Goal: Task Accomplishment & Management: Manage account settings

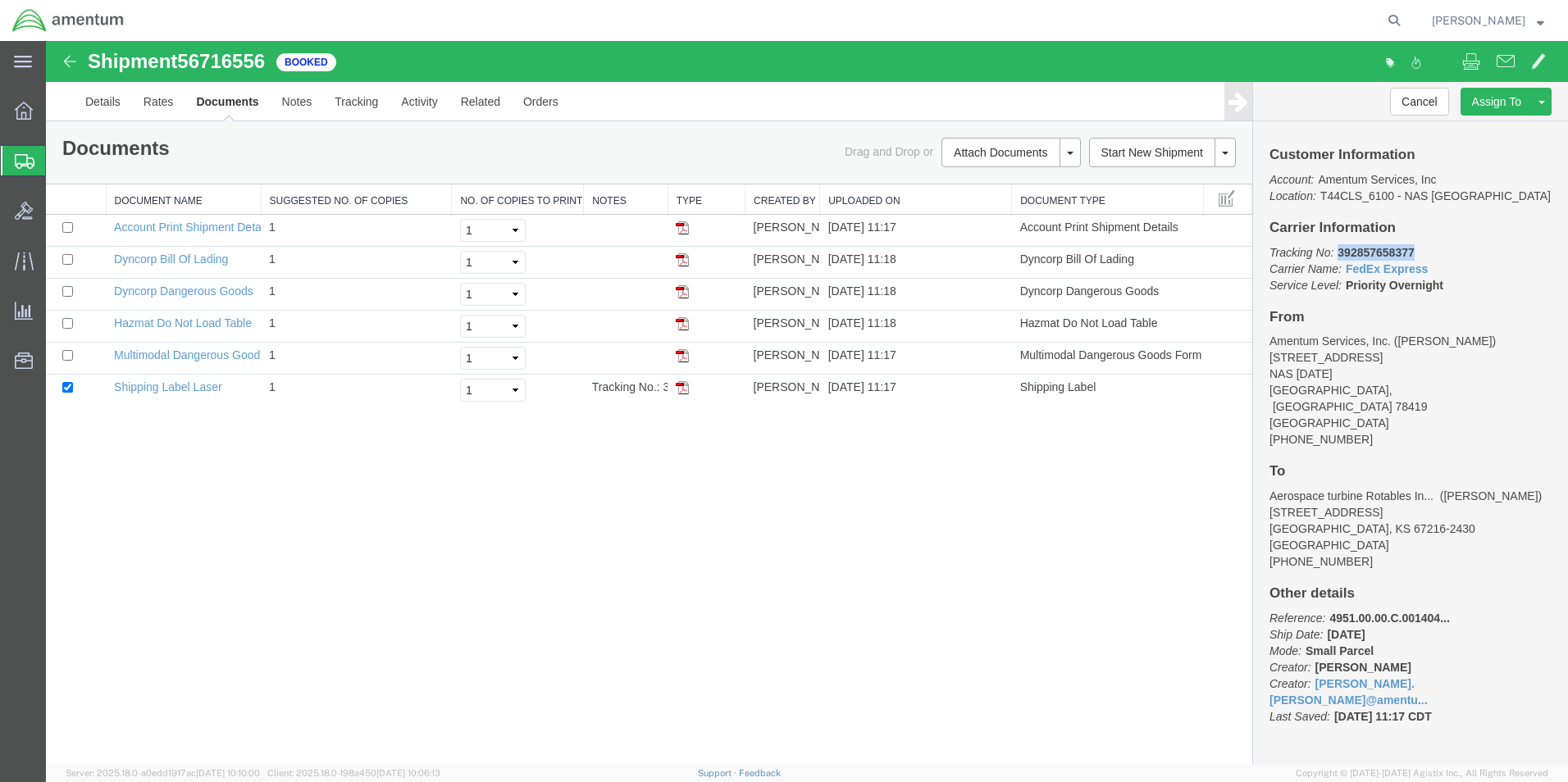
drag, startPoint x: 1340, startPoint y: 253, endPoint x: 1413, endPoint y: 257, distance: 73.1
click at [1417, 256] on p "Tracking No: 392857658377 Carrier Name: FedEx Express FedEx Express Service Lev…" at bounding box center [1411, 269] width 282 height 49
drag, startPoint x: 1413, startPoint y: 257, endPoint x: 1379, endPoint y: 254, distance: 34.1
copy b "392857658377"
click at [1005, 478] on div "Shipment 56716556 6 of 6 Booked Details Rates Documents Notes Tracking Activity…" at bounding box center [807, 402] width 1522 height 724
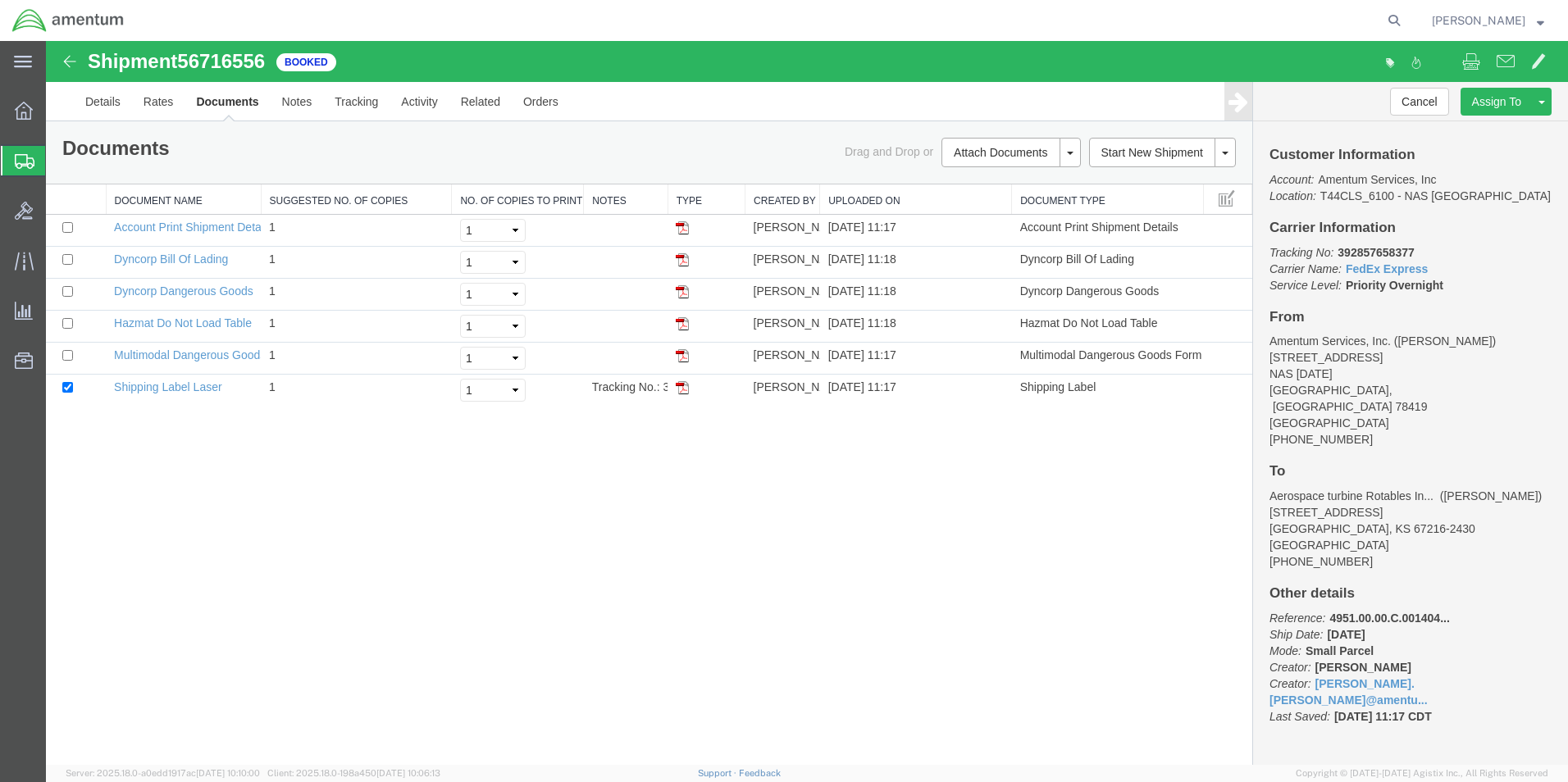
click at [19, 158] on icon at bounding box center [24, 161] width 19 height 14
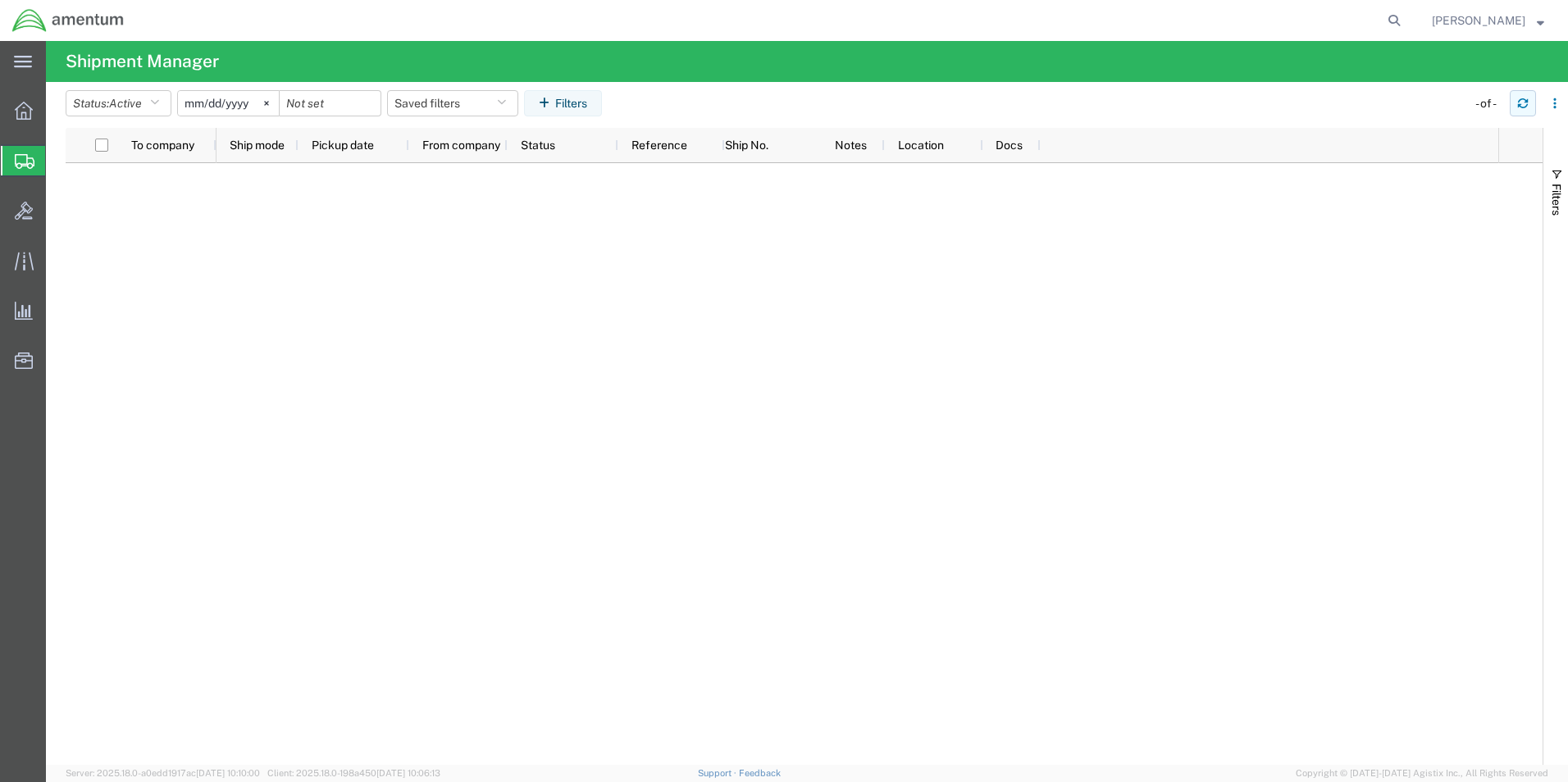
click at [1522, 100] on icon "button" at bounding box center [1523, 103] width 12 height 12
click at [1521, 104] on icon "button" at bounding box center [1523, 106] width 10 height 4
click at [1520, 111] on button "button" at bounding box center [1522, 103] width 26 height 26
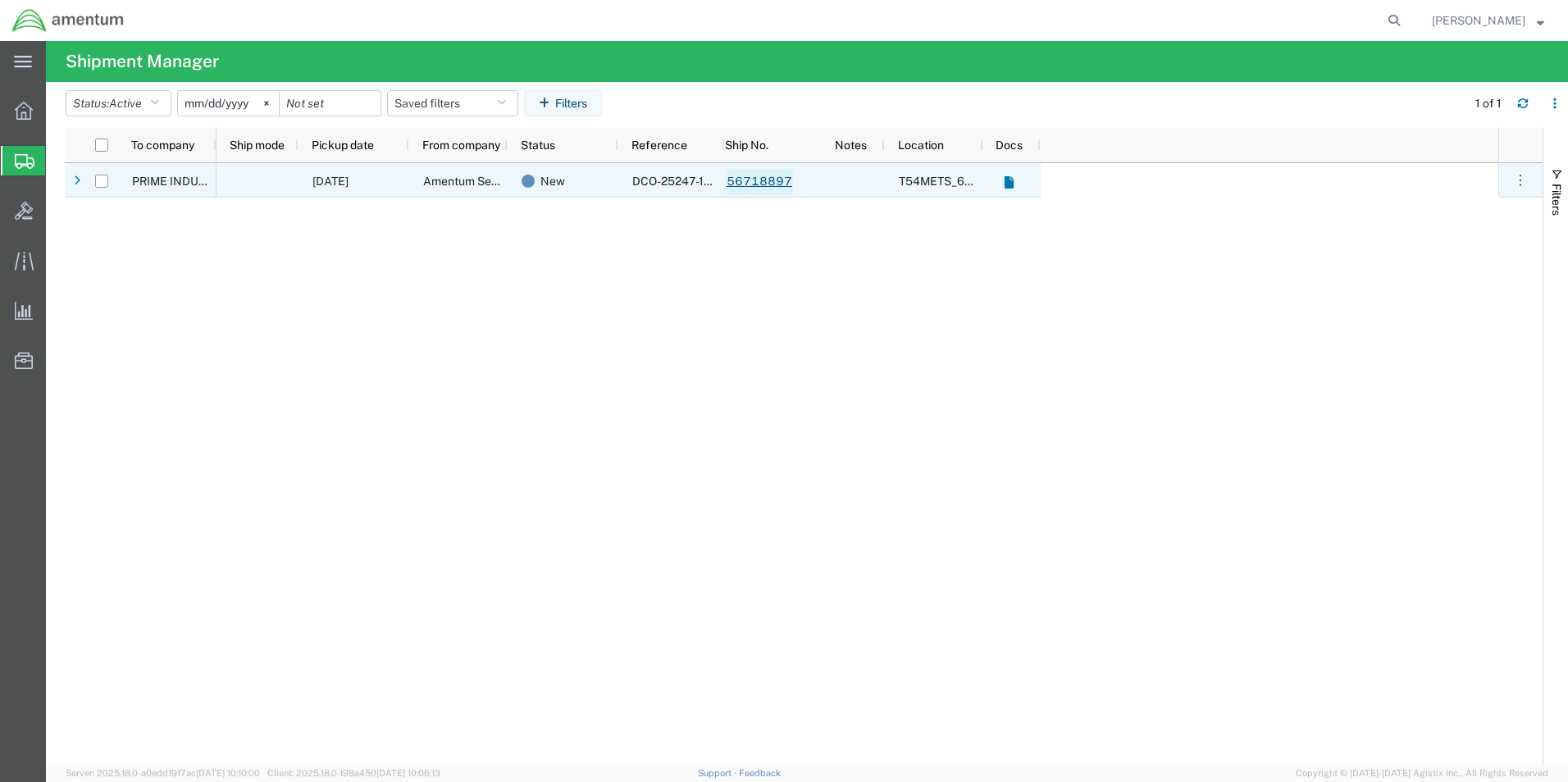
click at [742, 172] on link "56718897" at bounding box center [759, 182] width 68 height 26
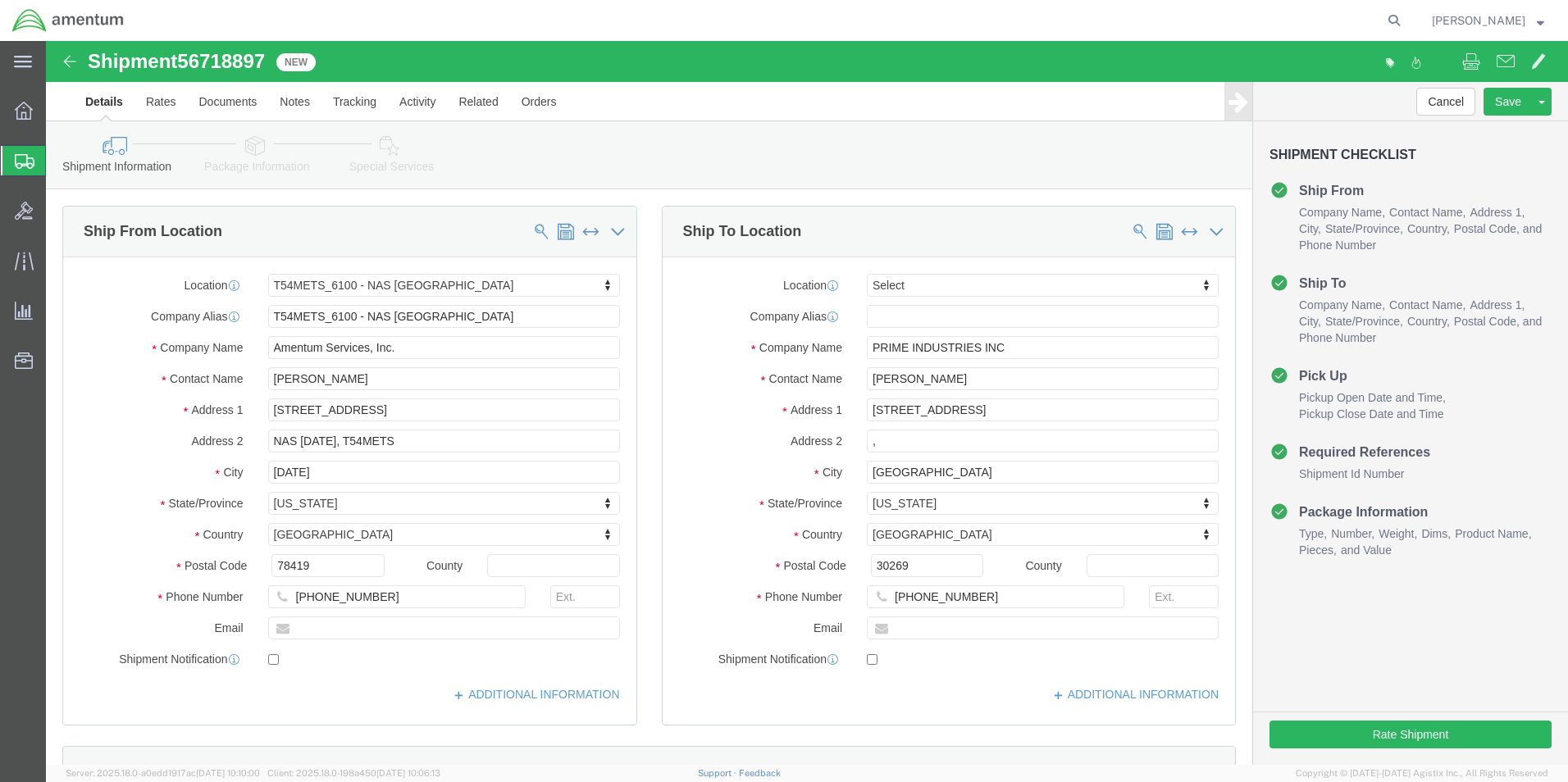
select select "67191"
select select
click button "Rate Shipment"
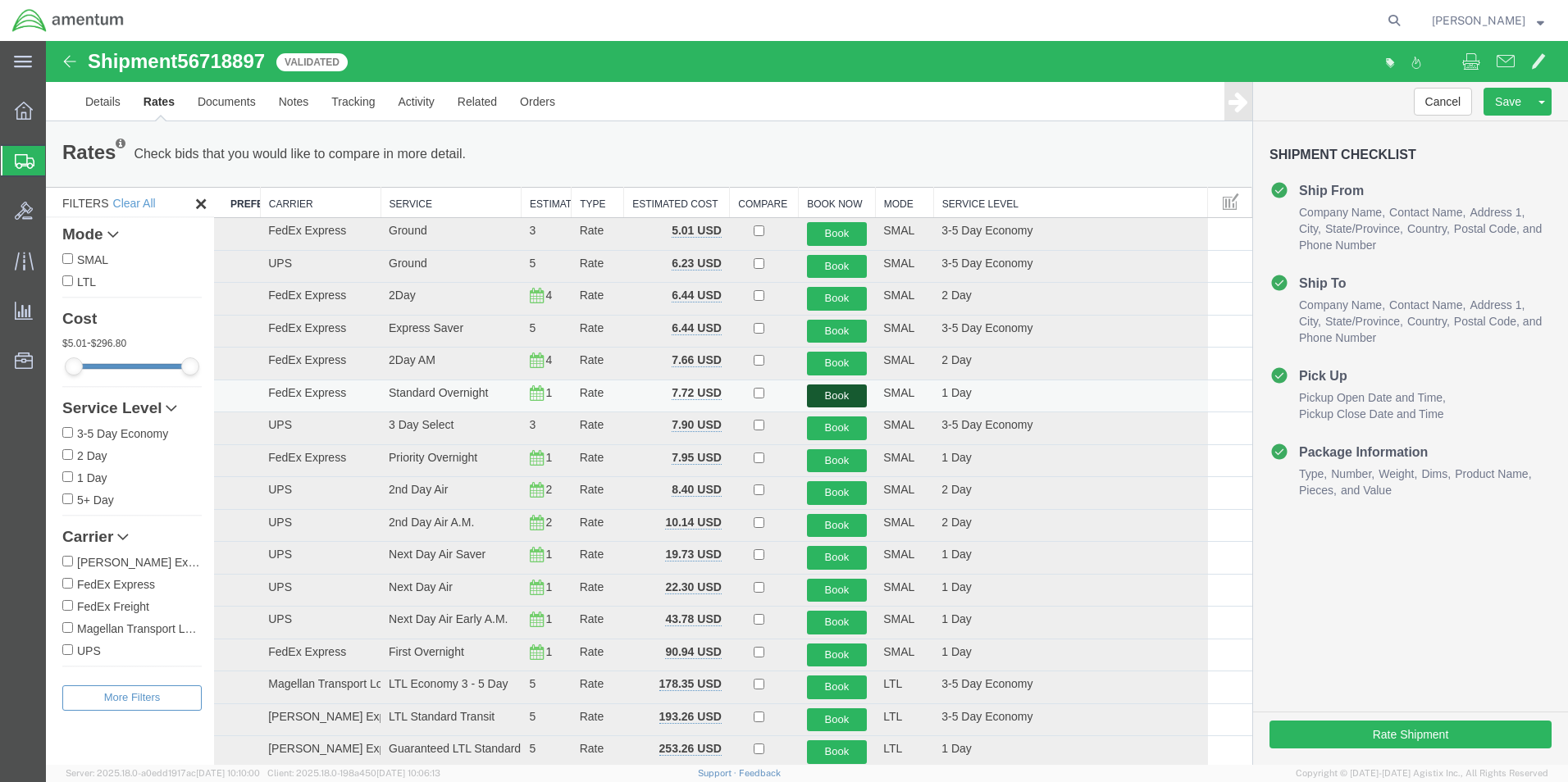
click at [835, 396] on button "Book" at bounding box center [837, 396] width 61 height 24
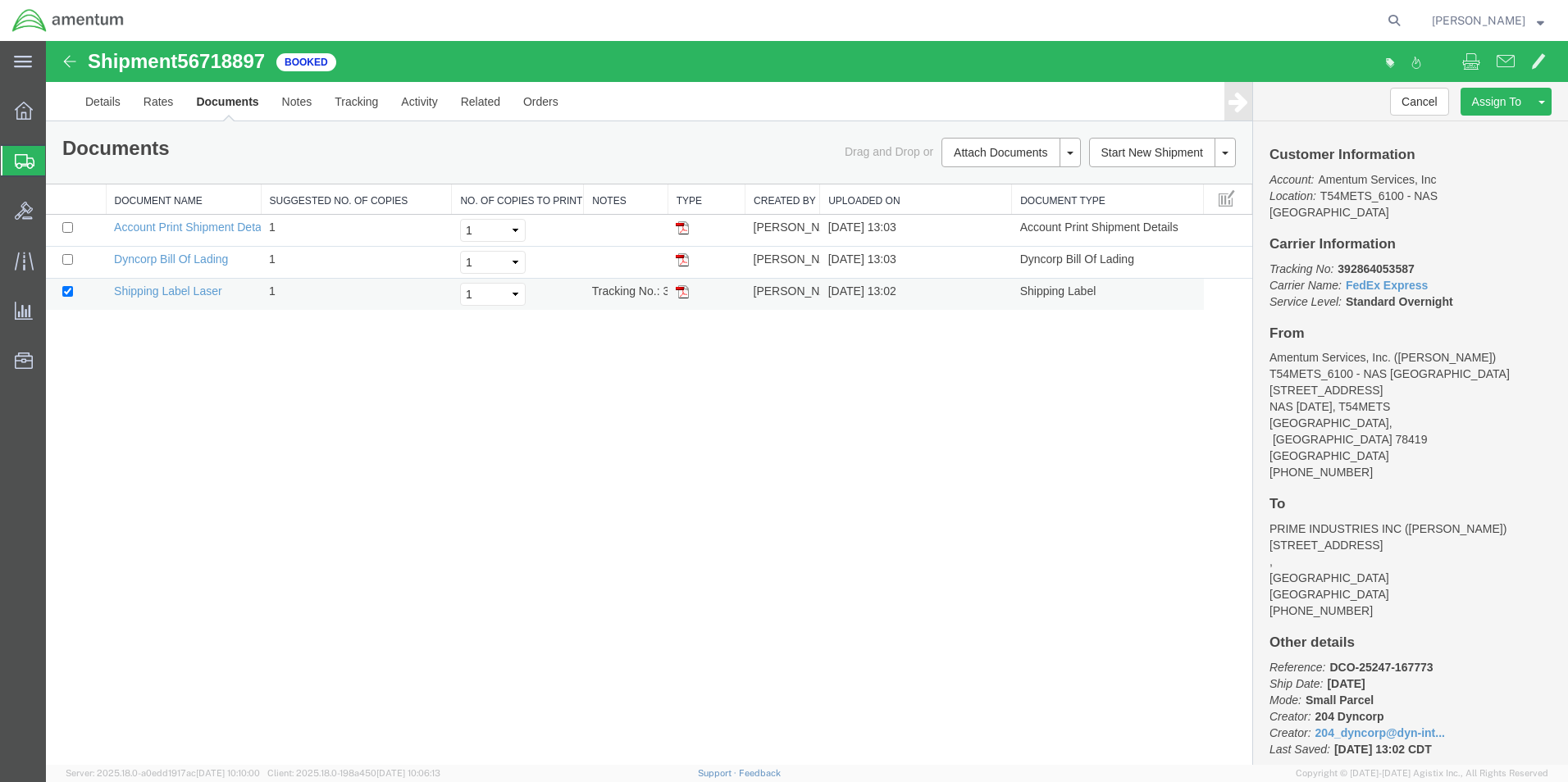
click at [683, 295] on img at bounding box center [683, 292] width 14 height 14
click at [22, 161] on icon at bounding box center [24, 161] width 19 height 14
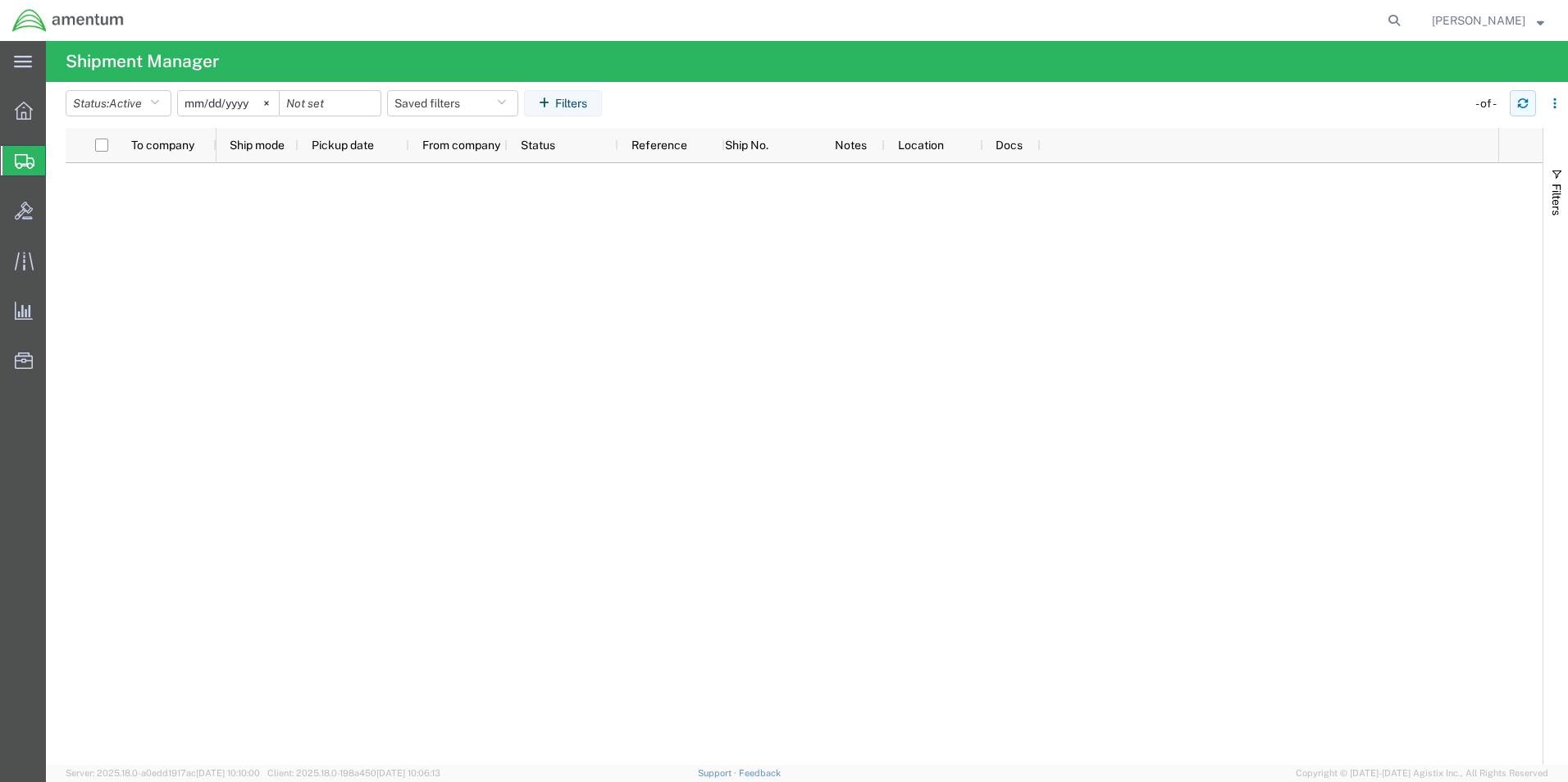
click at [1521, 105] on icon "button" at bounding box center [1523, 103] width 12 height 12
click at [1516, 103] on button "button" at bounding box center [1522, 103] width 26 height 26
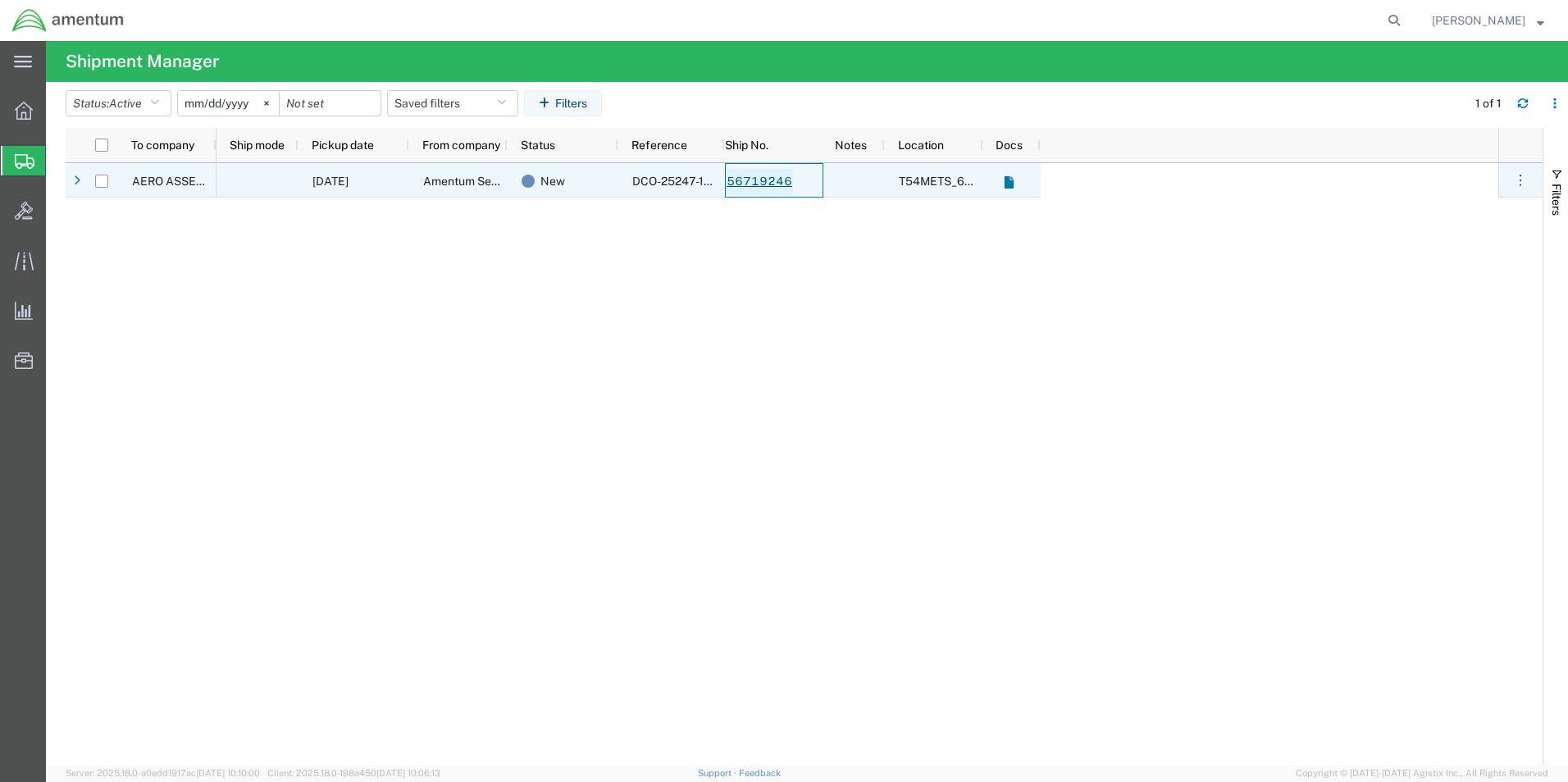
click at [767, 187] on link "56719246" at bounding box center [759, 182] width 68 height 26
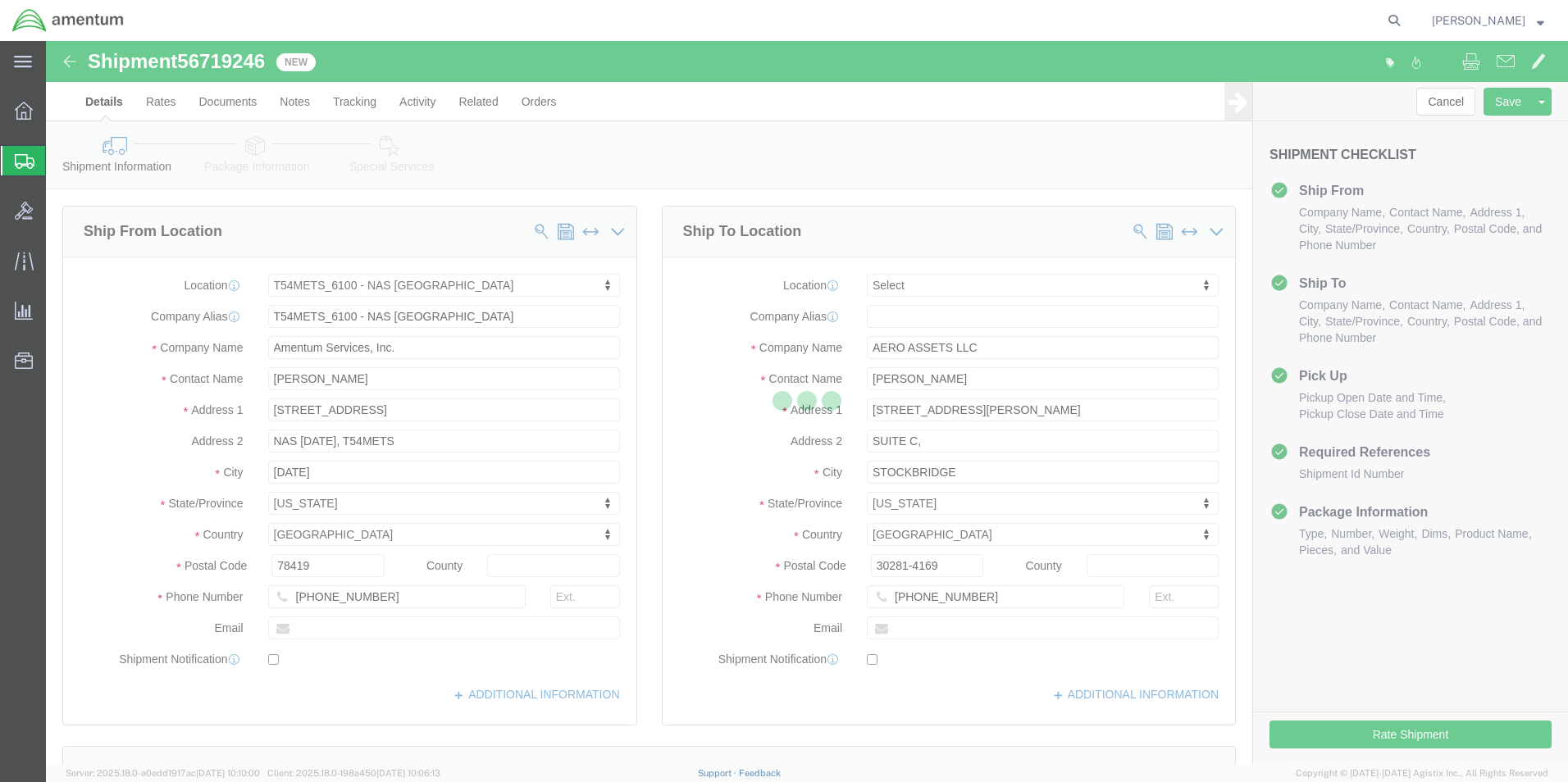
select select "67191"
select select
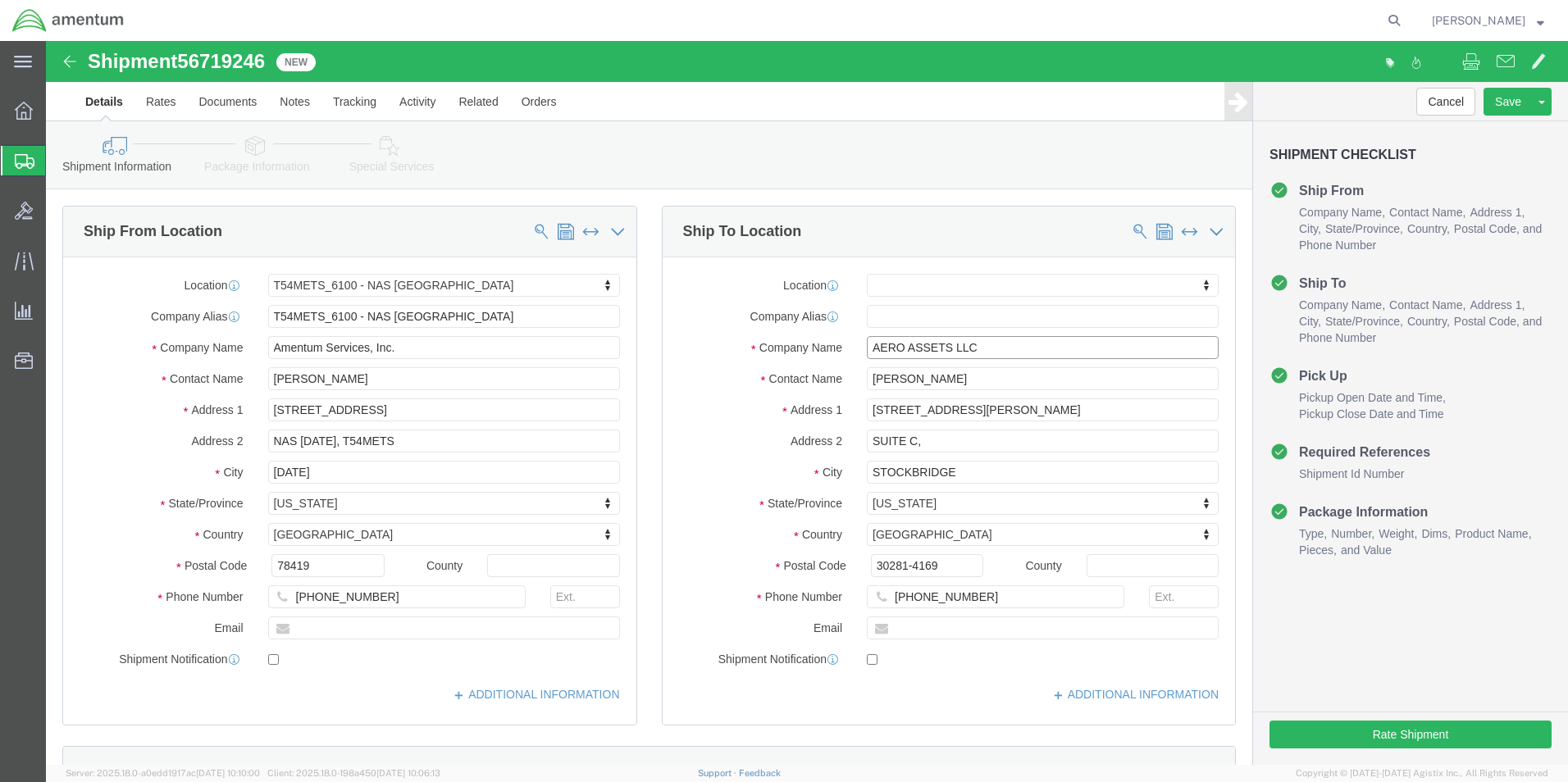
click input "AERO ASSETS LLC"
type input "A"
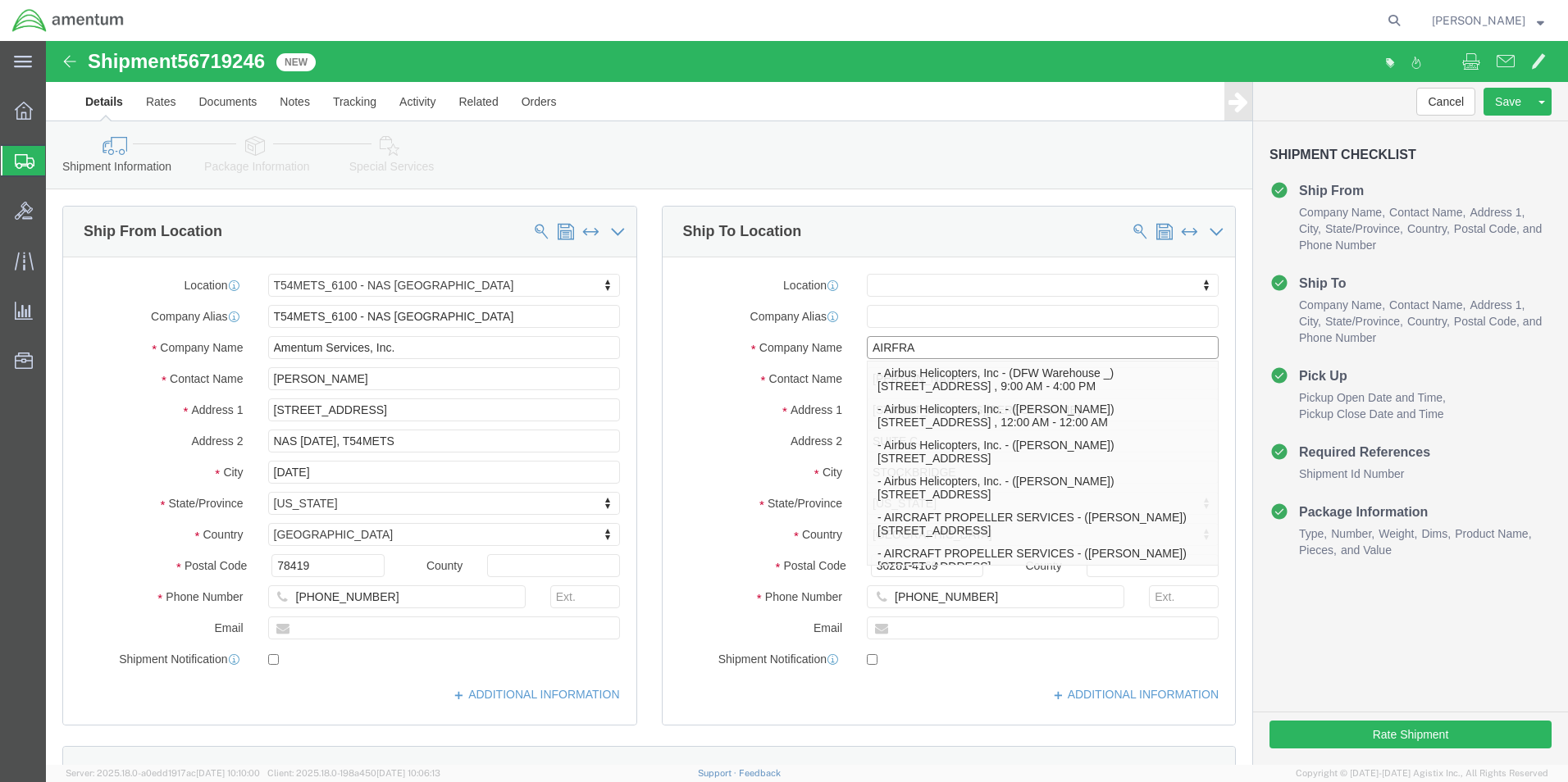
type input "AIRFRAM"
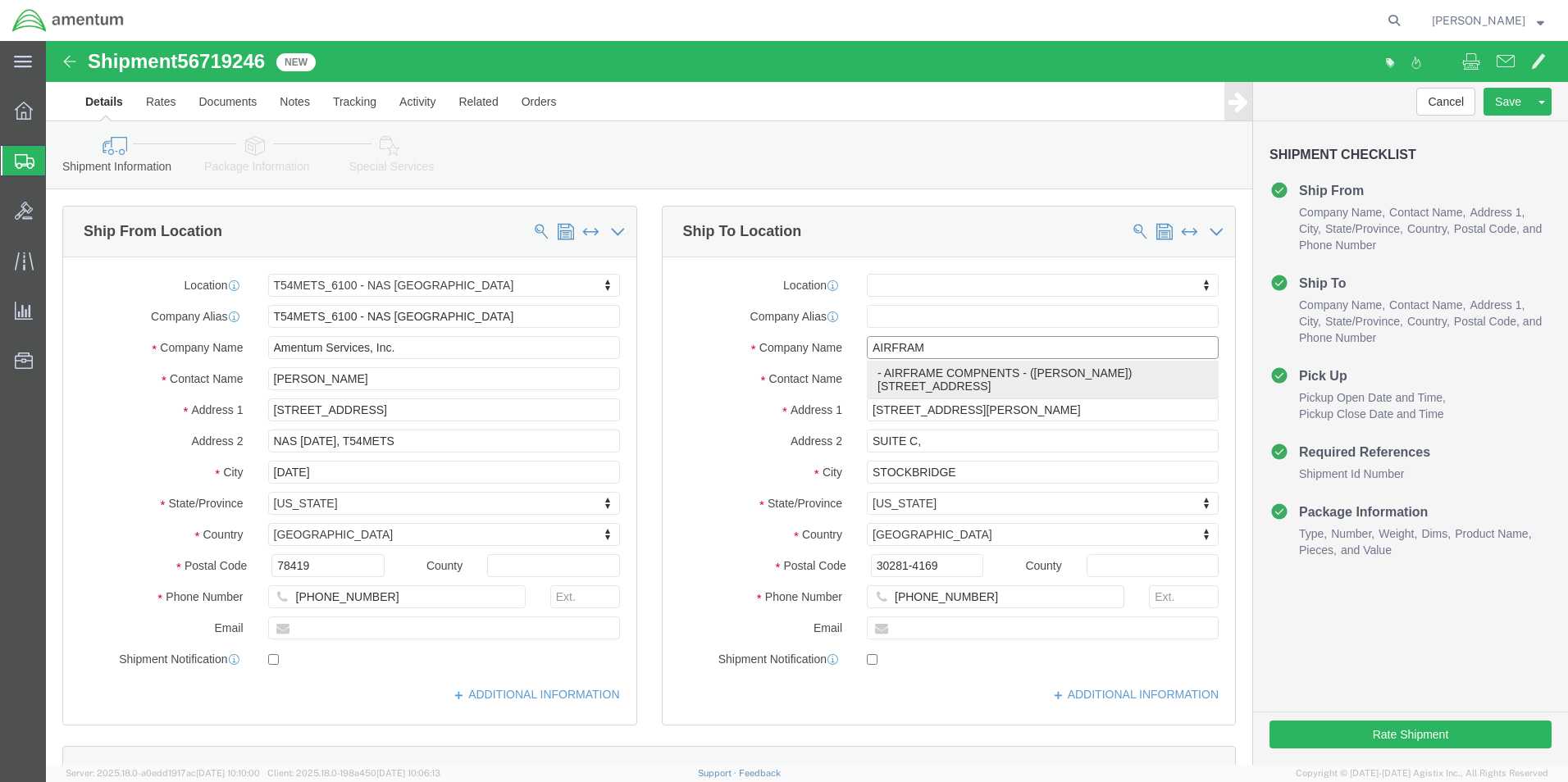
click p "- AIRFRAME COMPNENTS - ([PERSON_NAME]) [STREET_ADDRESS]"
select select "IN"
type input "AIRFRAME COMPNENTS"
click div "Shipment Information Package Information Special Services"
click input "[PHONE_NUMBER]"
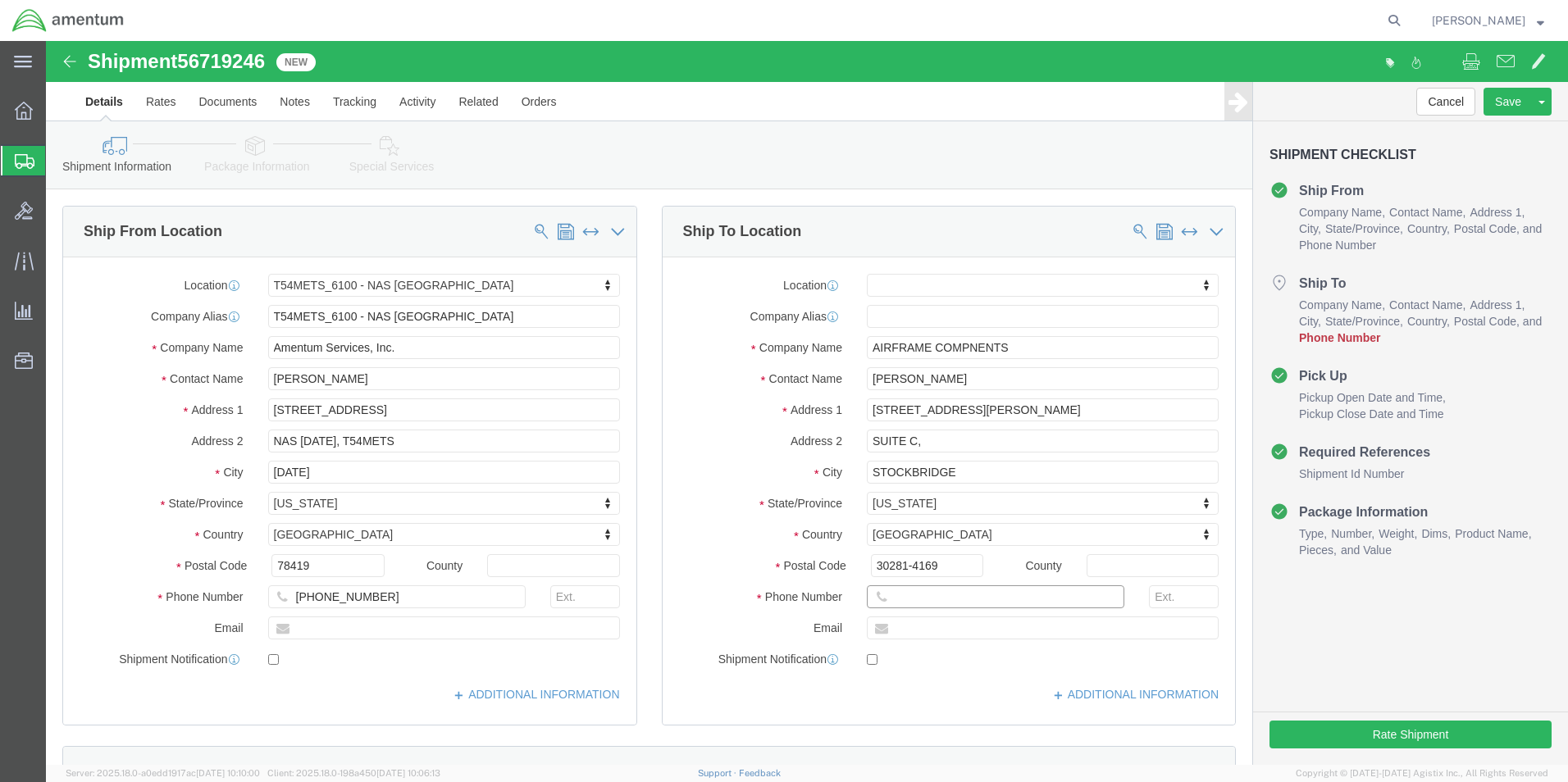
type input "[PHONE_NUMBER]"
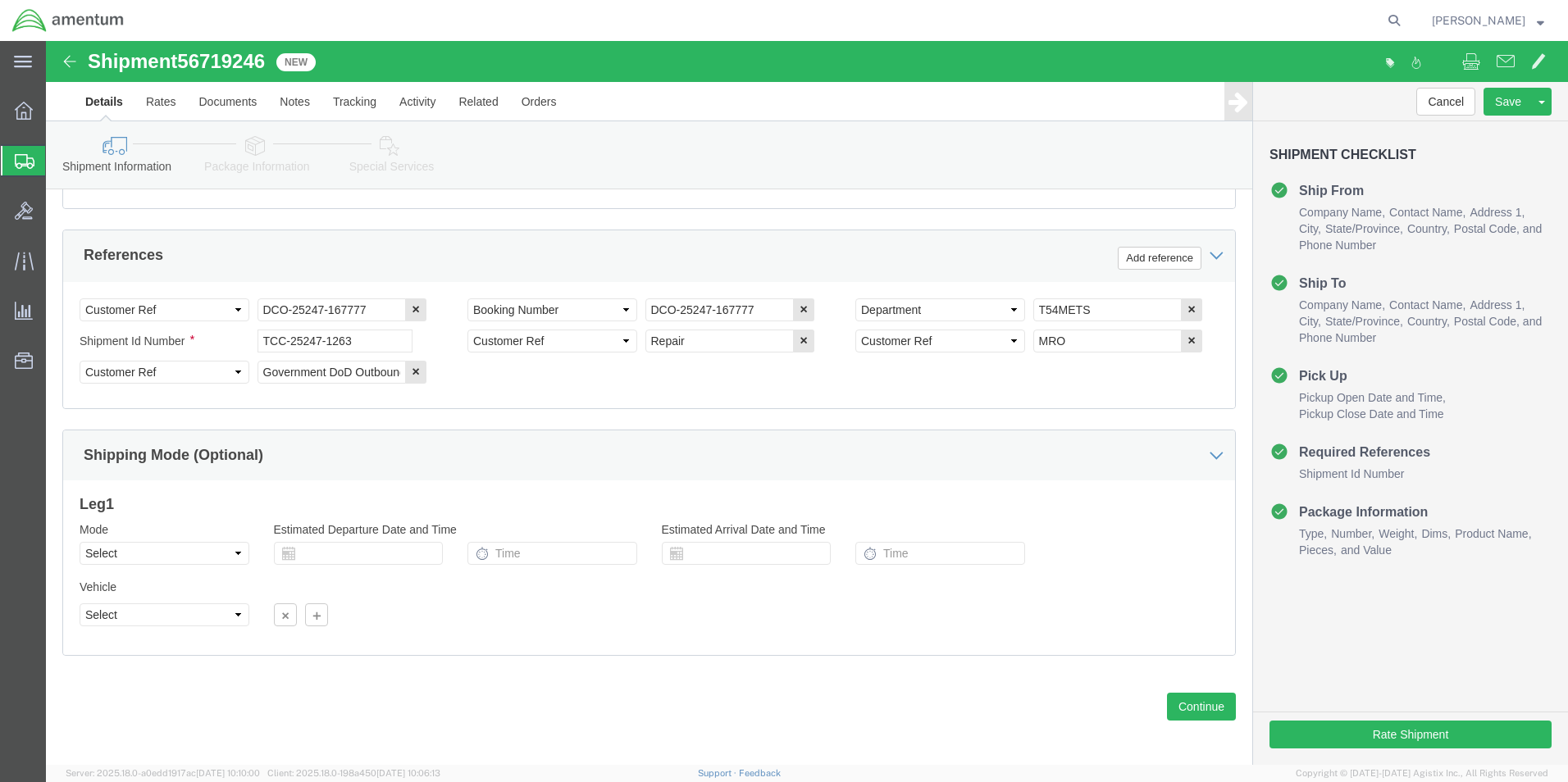
scroll to position [746, 0]
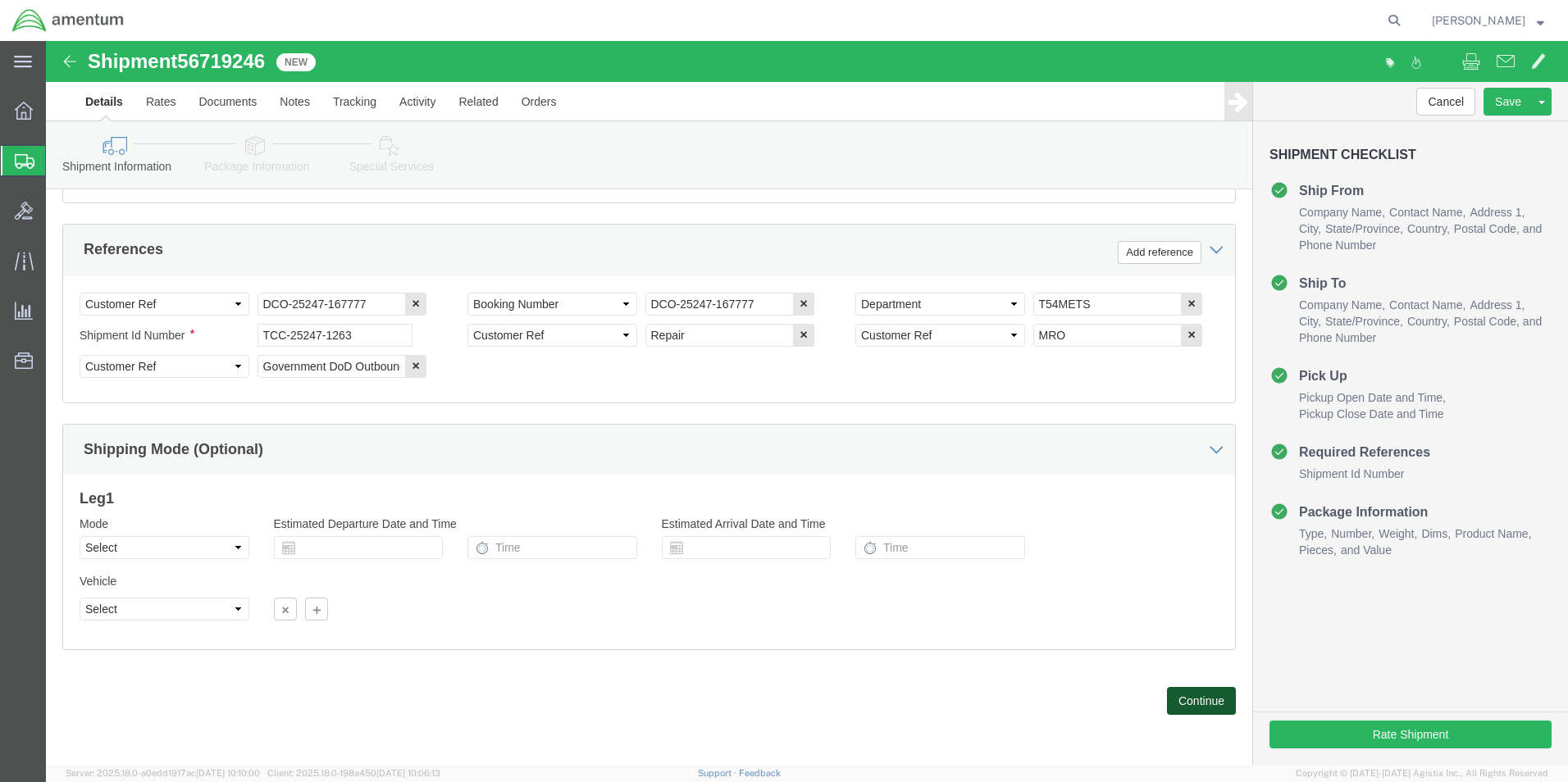
click button "Continue"
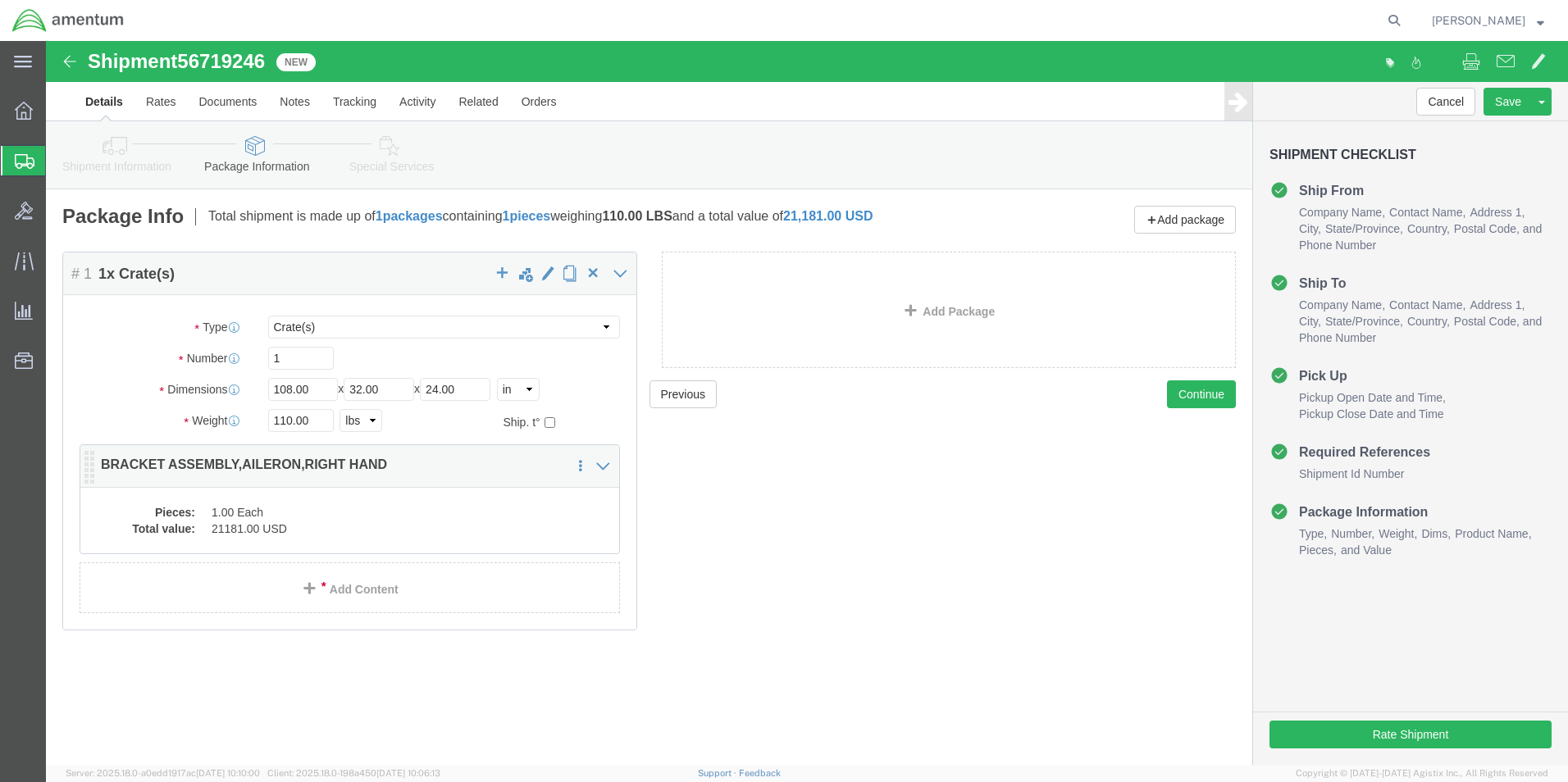
click p "BRACKET ASSEMBLY,AILERON,RIGHT HAND"
click dd "21181.00 USD"
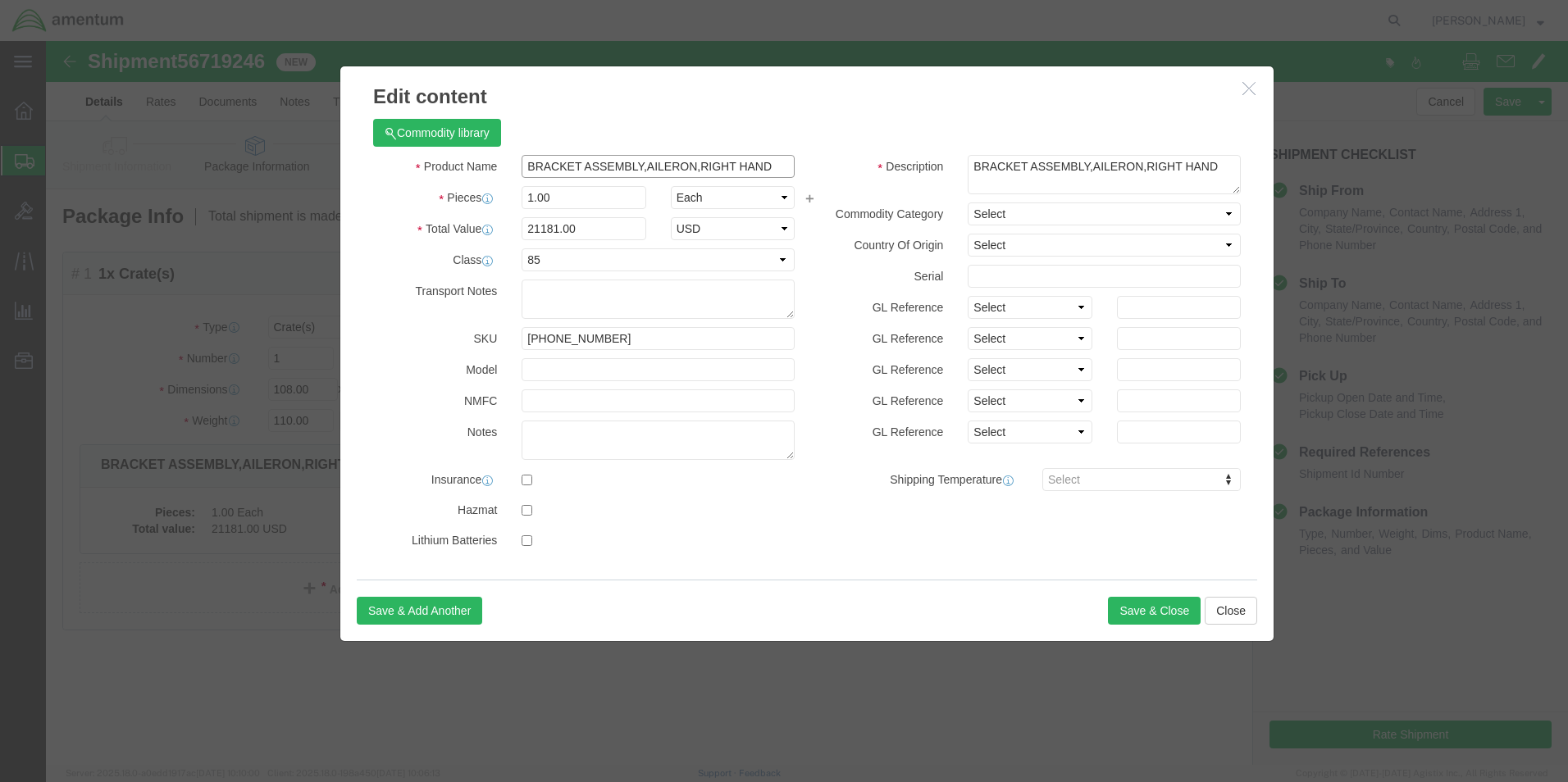
click input "BRACKET ASSEMBLY,AILERON,RIGHT HAND"
type input "BRACKET ASSEMBLY,AILERON,RIGHT HAND [PHONE_NUMBER] S/N: BAS514"
click button "Save & Close"
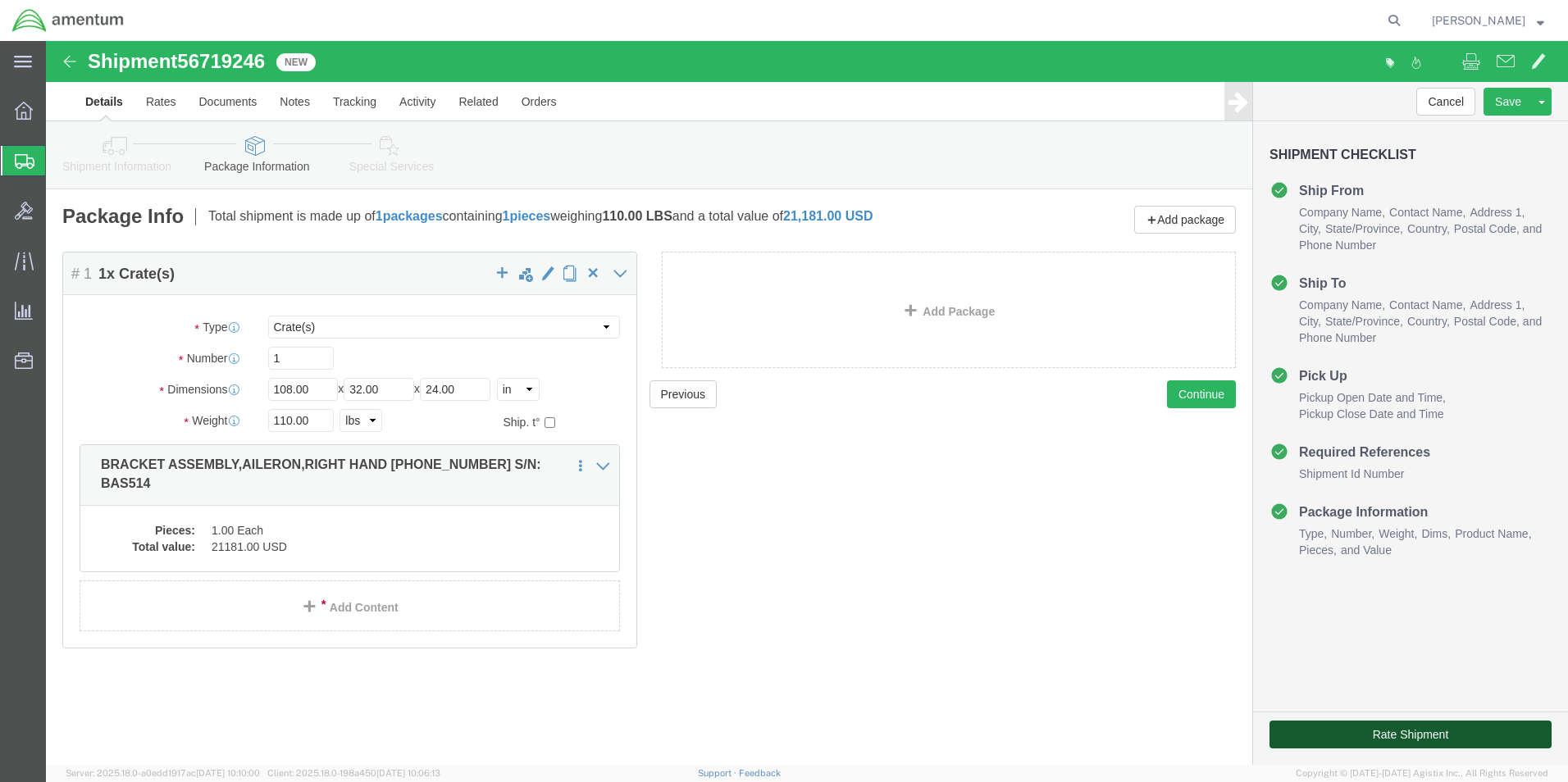
click button "Rate Shipment"
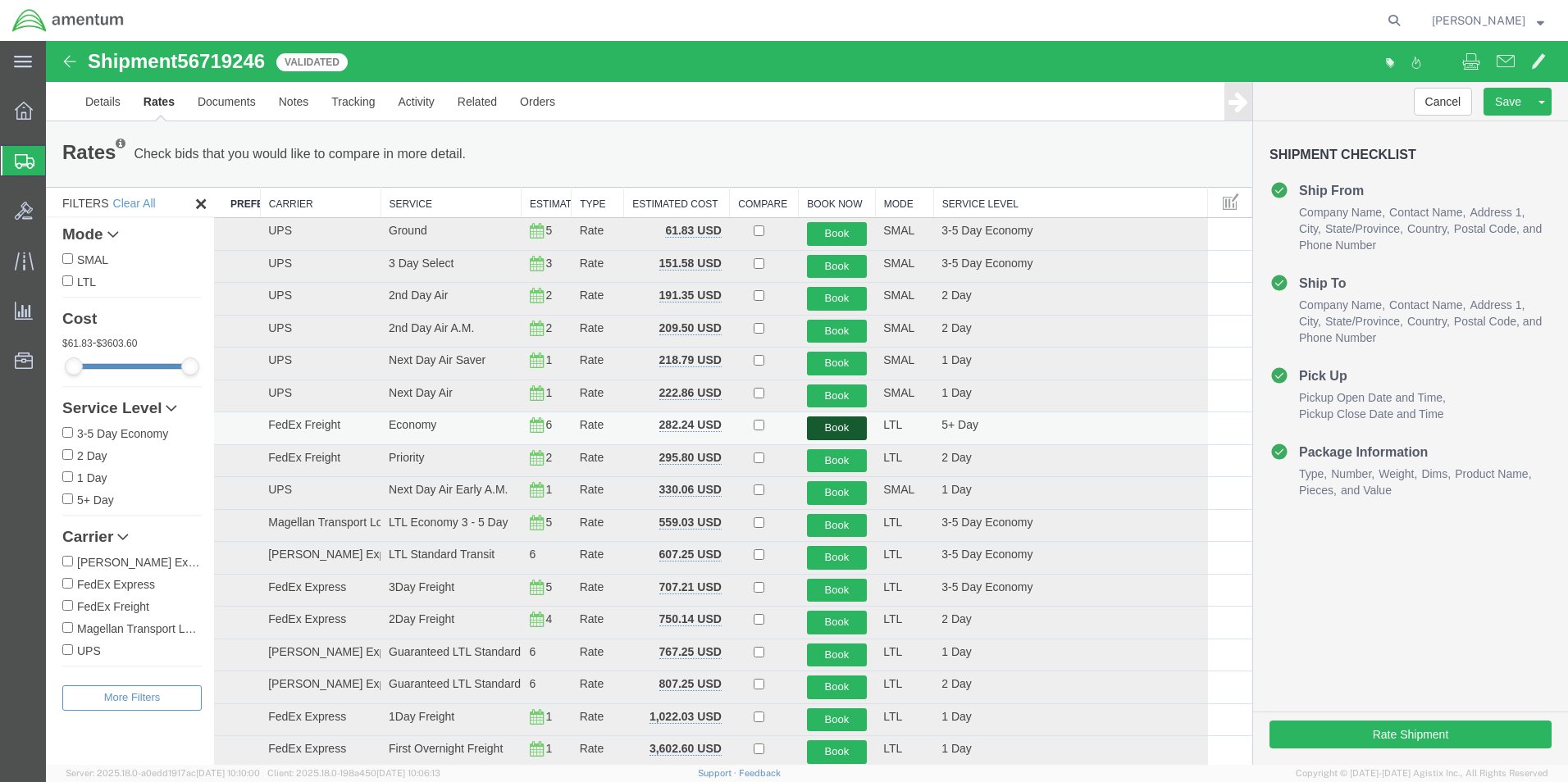
click at [828, 429] on button "Book" at bounding box center [837, 429] width 61 height 24
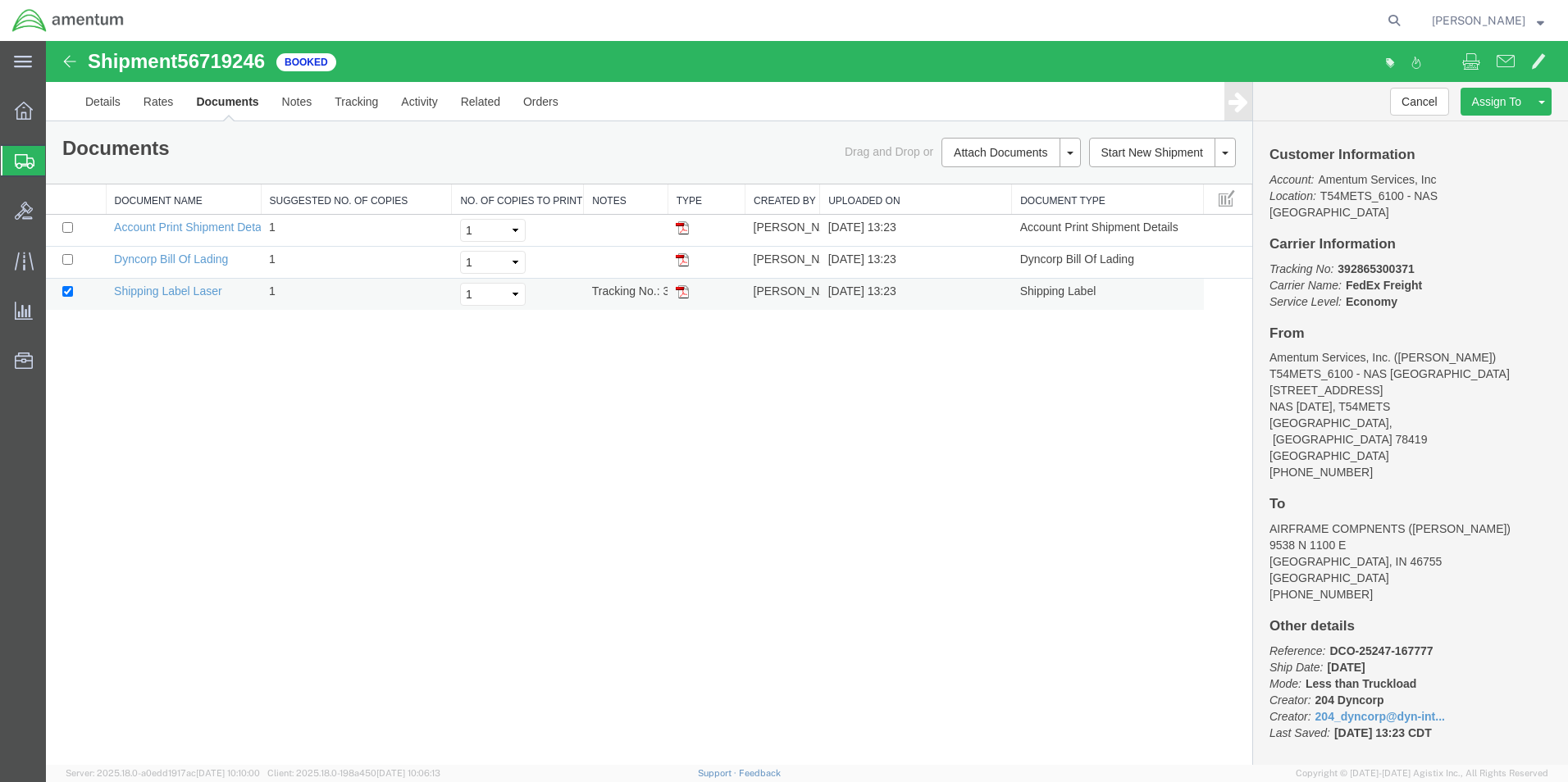
click at [680, 294] on img at bounding box center [683, 292] width 14 height 14
click at [684, 263] on img at bounding box center [683, 260] width 14 height 14
click at [28, 156] on icon at bounding box center [24, 161] width 19 height 14
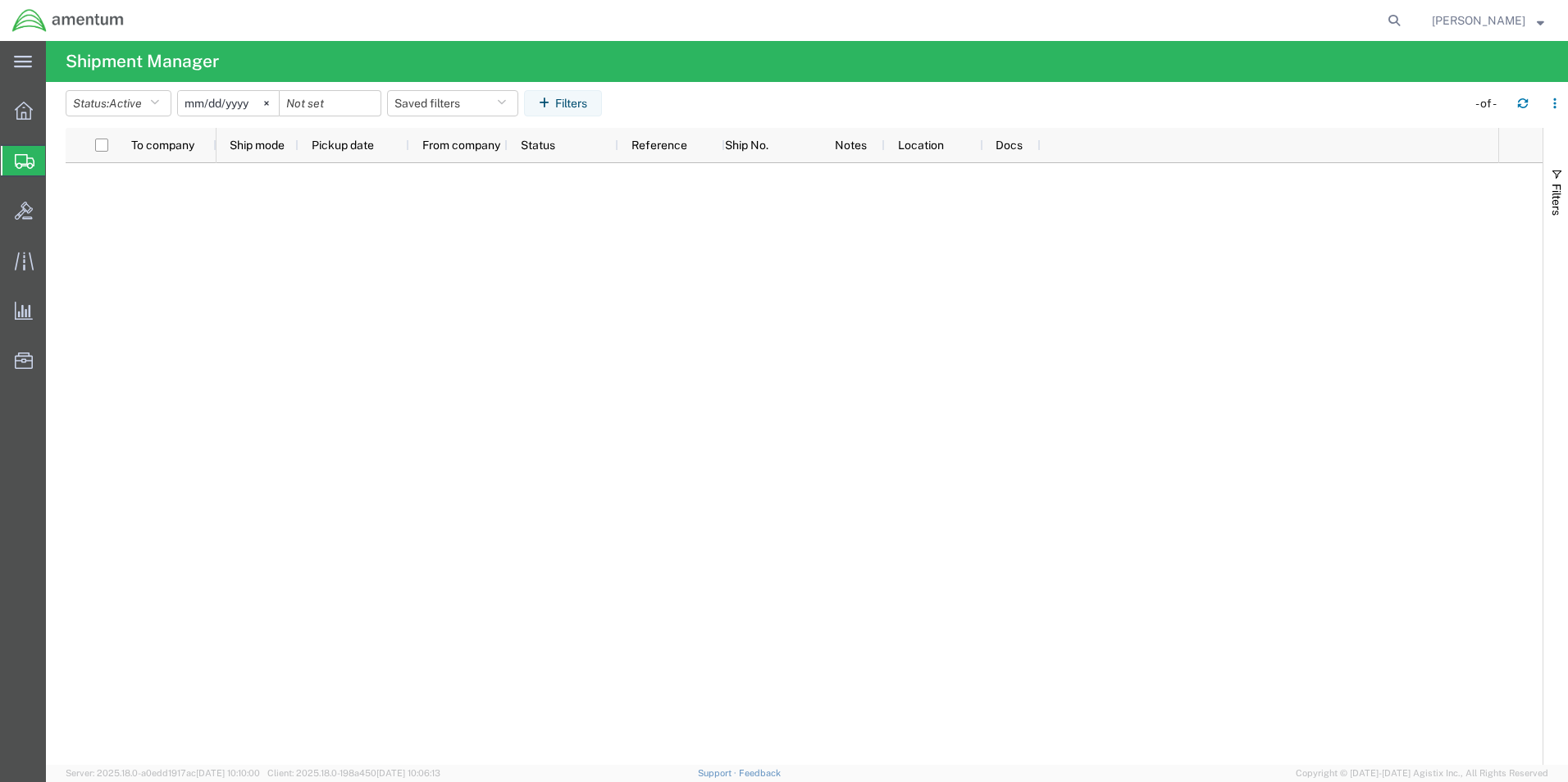
click at [0, 0] on span "Create Shipment" at bounding box center [0, 0] width 0 height 0
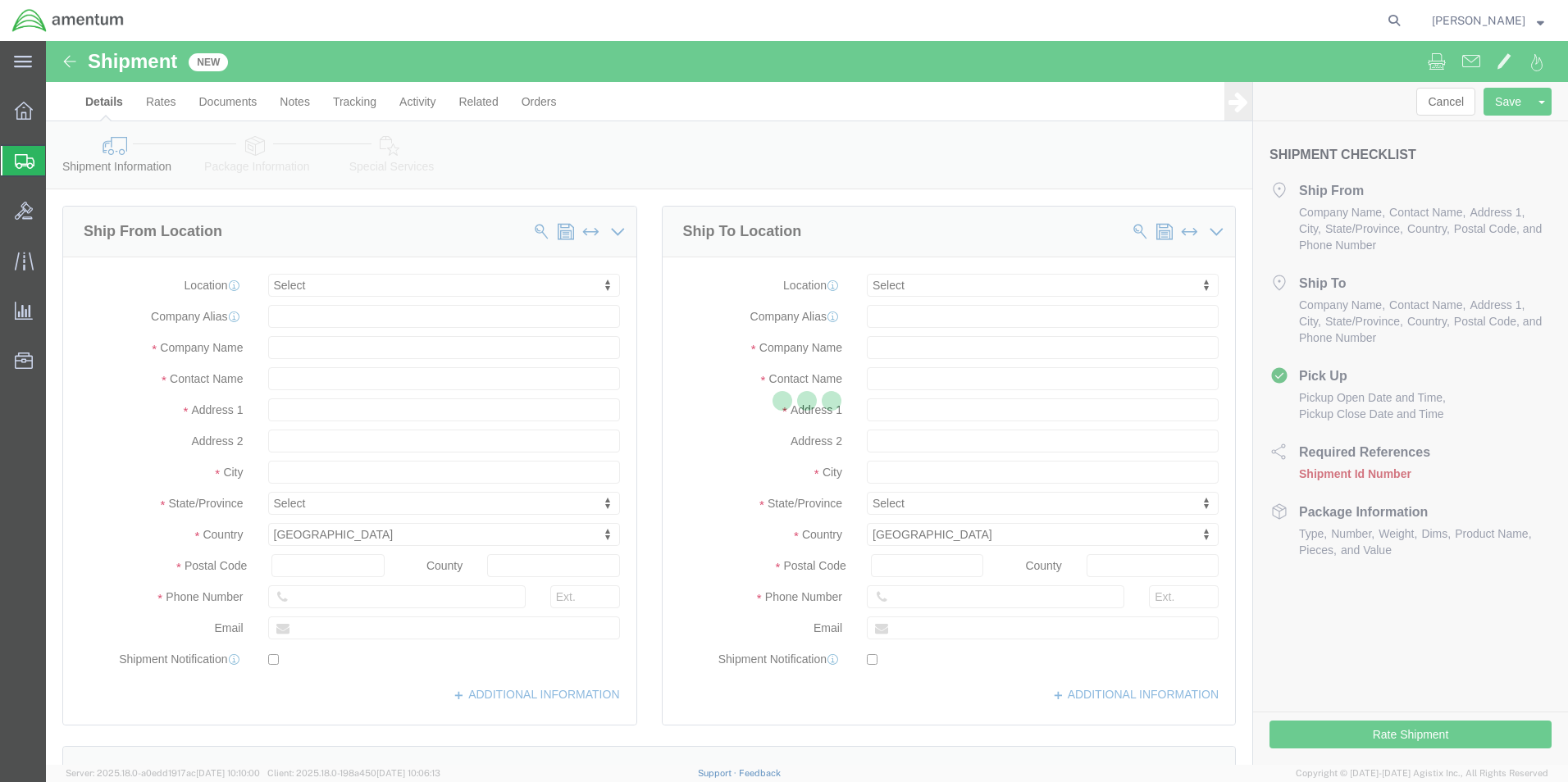
select select
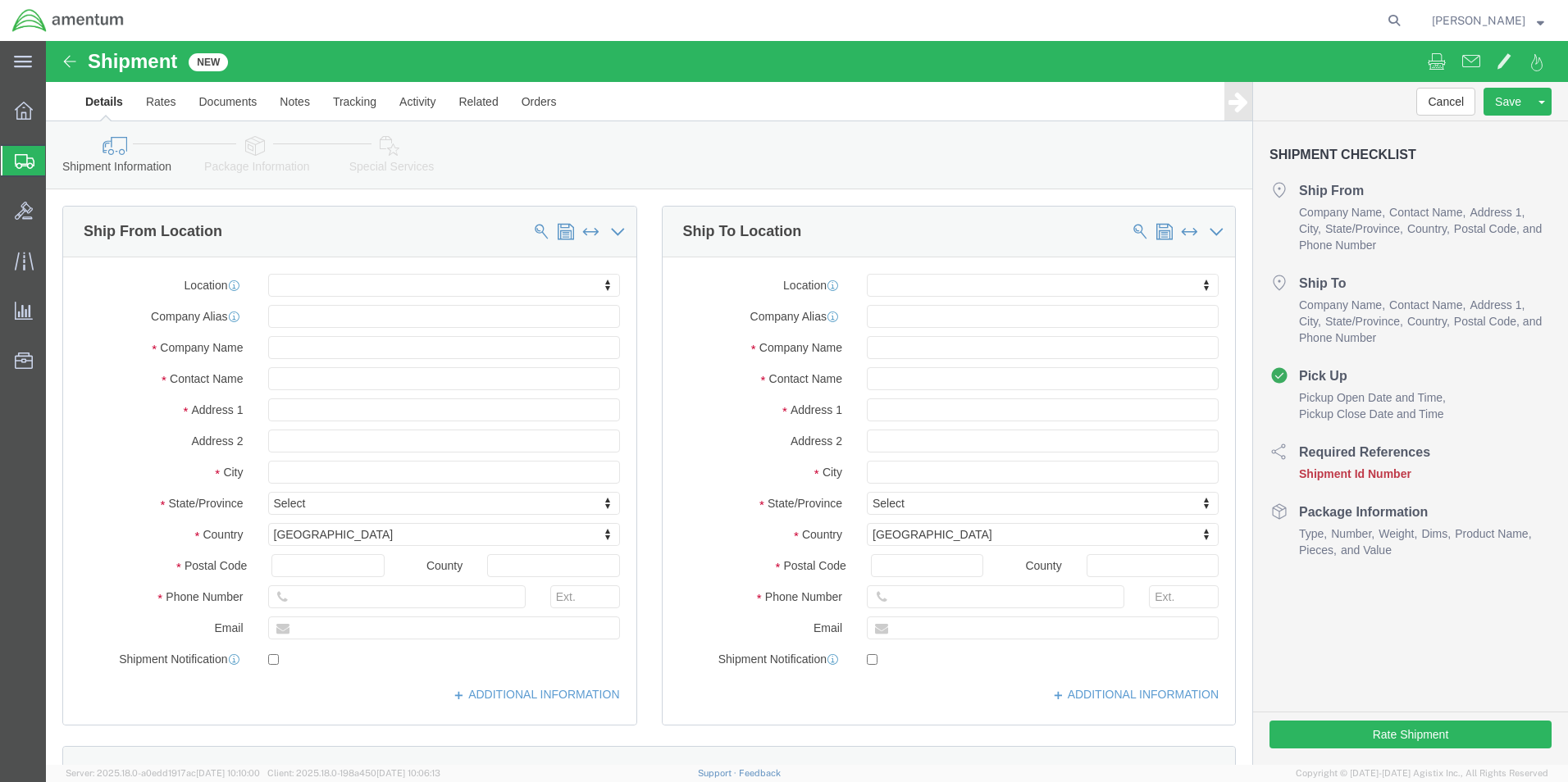
click at [14, 157] on div at bounding box center [24, 161] width 46 height 30
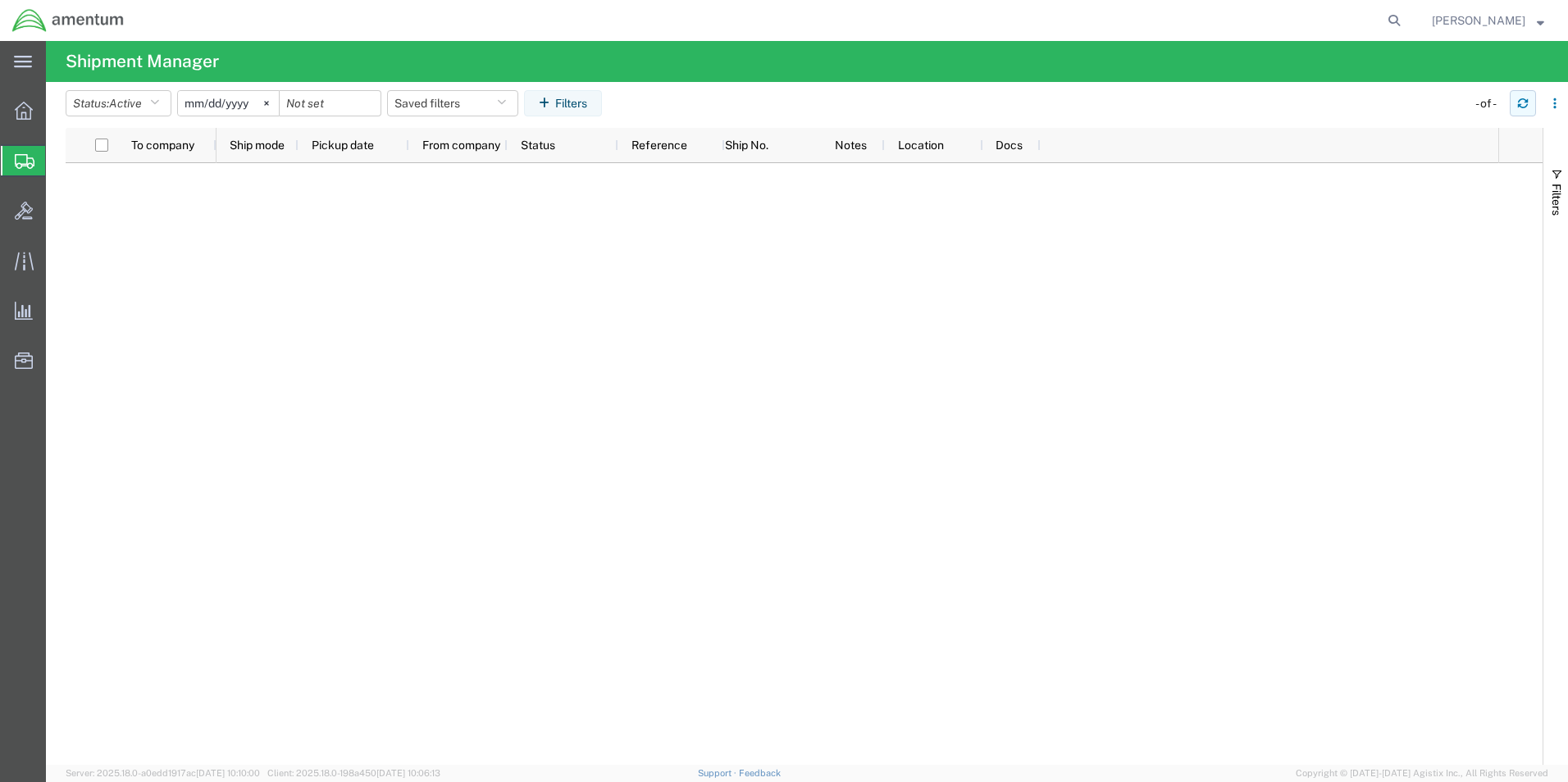
click at [1523, 108] on icon "button" at bounding box center [1523, 103] width 12 height 12
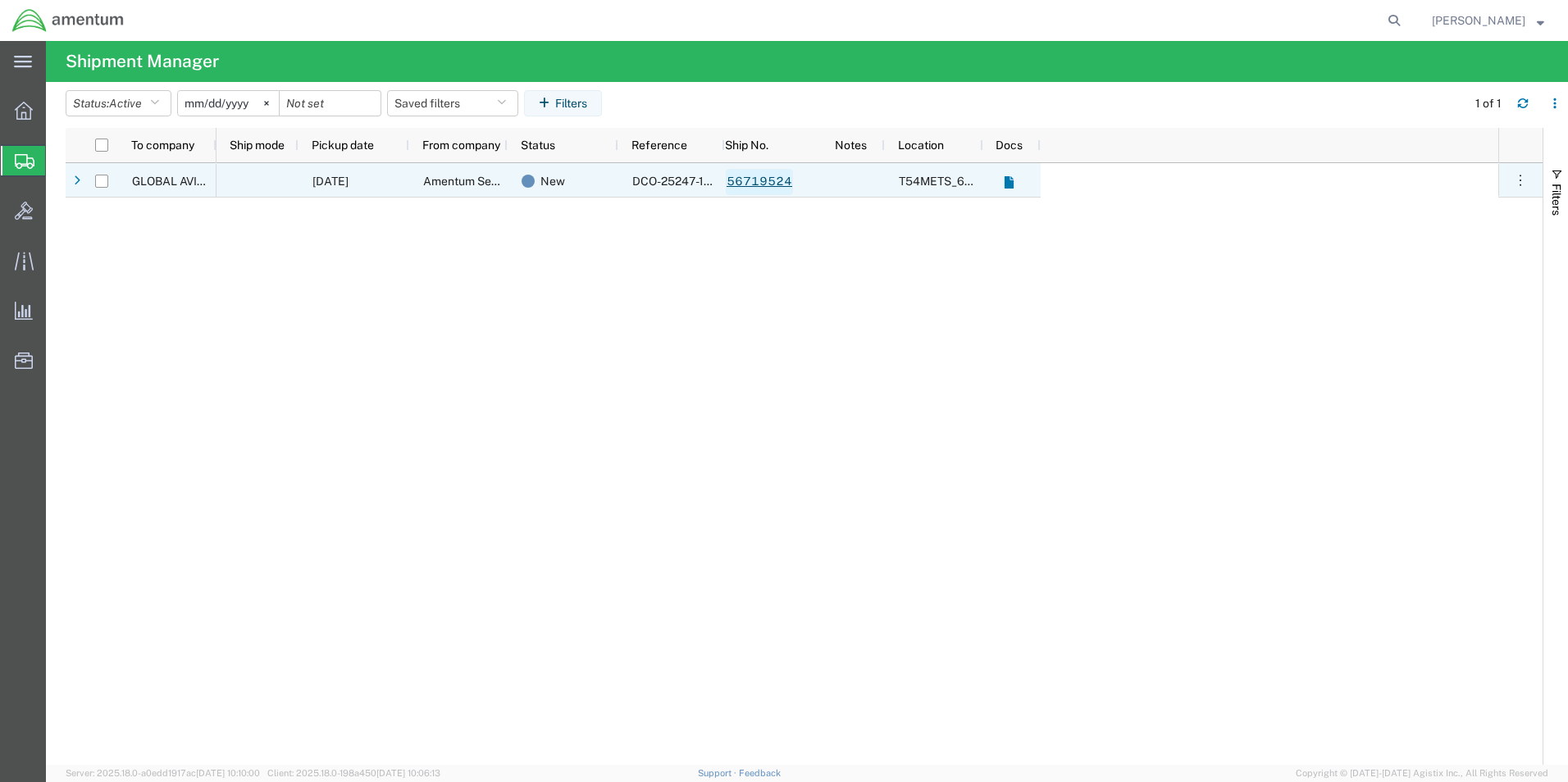
click at [773, 187] on link "56719524" at bounding box center [759, 182] width 68 height 26
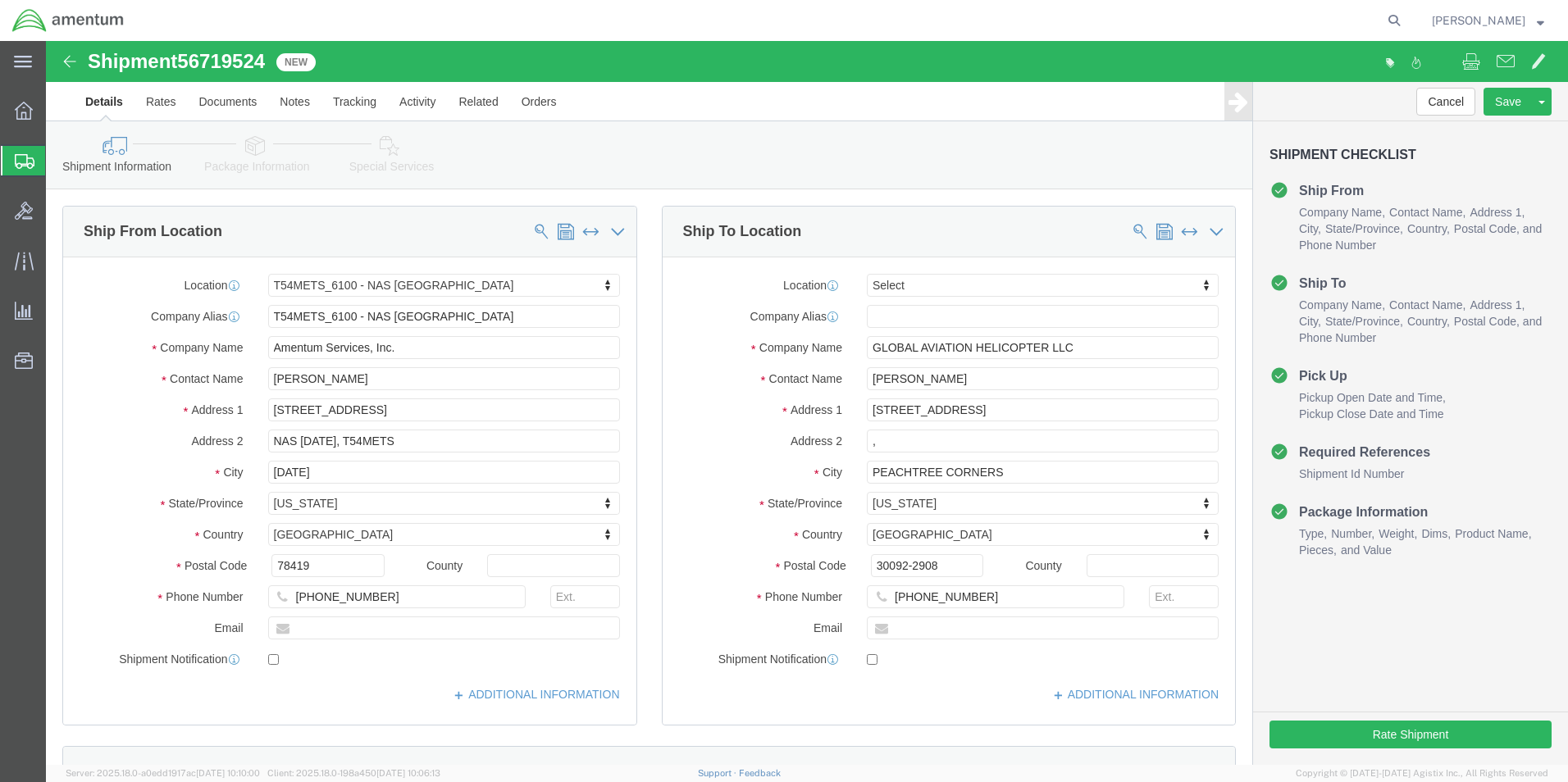
select select "67191"
select select
click button "Rate Shipment"
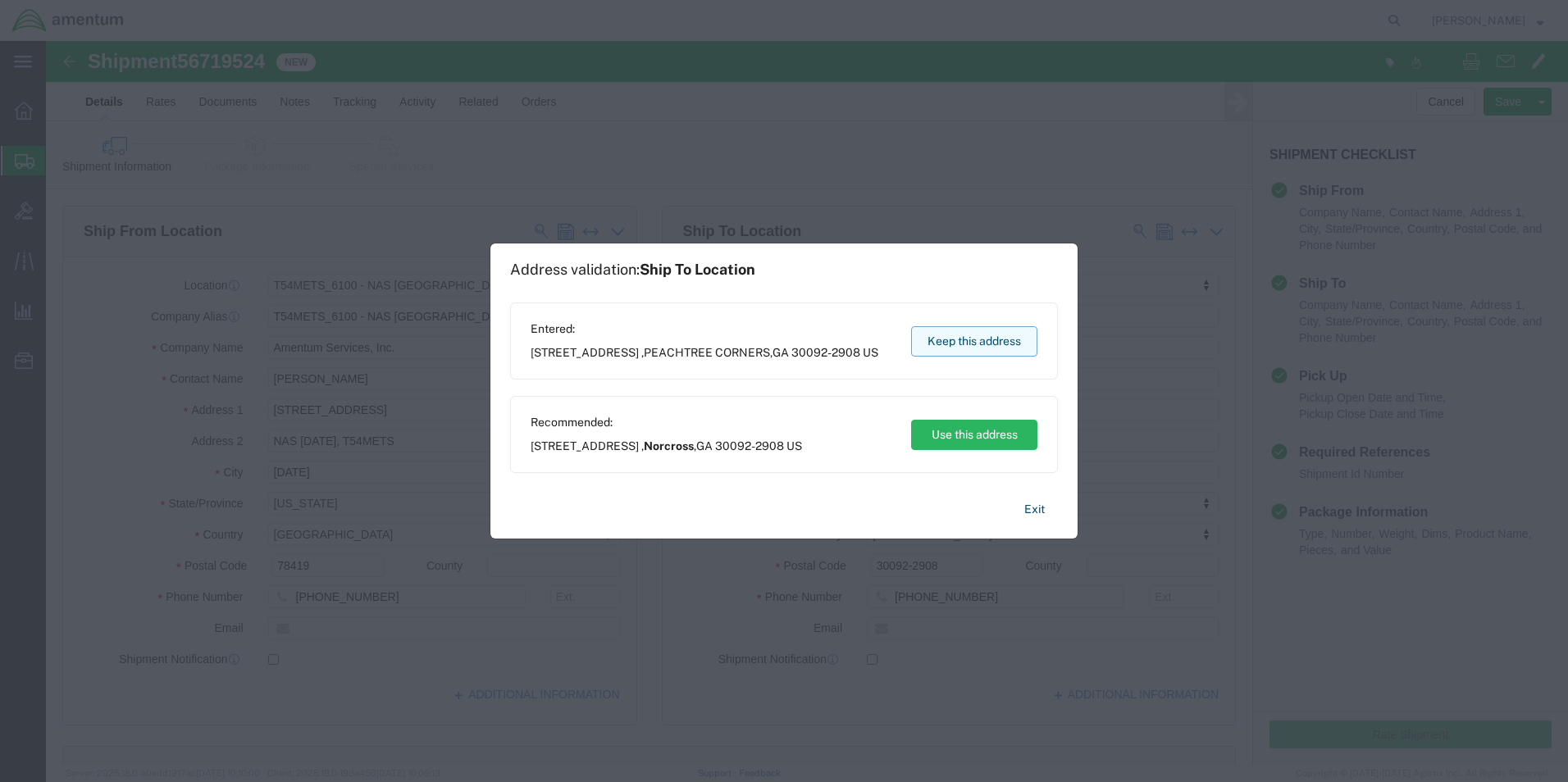
click at [958, 337] on button "Keep this address" at bounding box center [973, 342] width 126 height 30
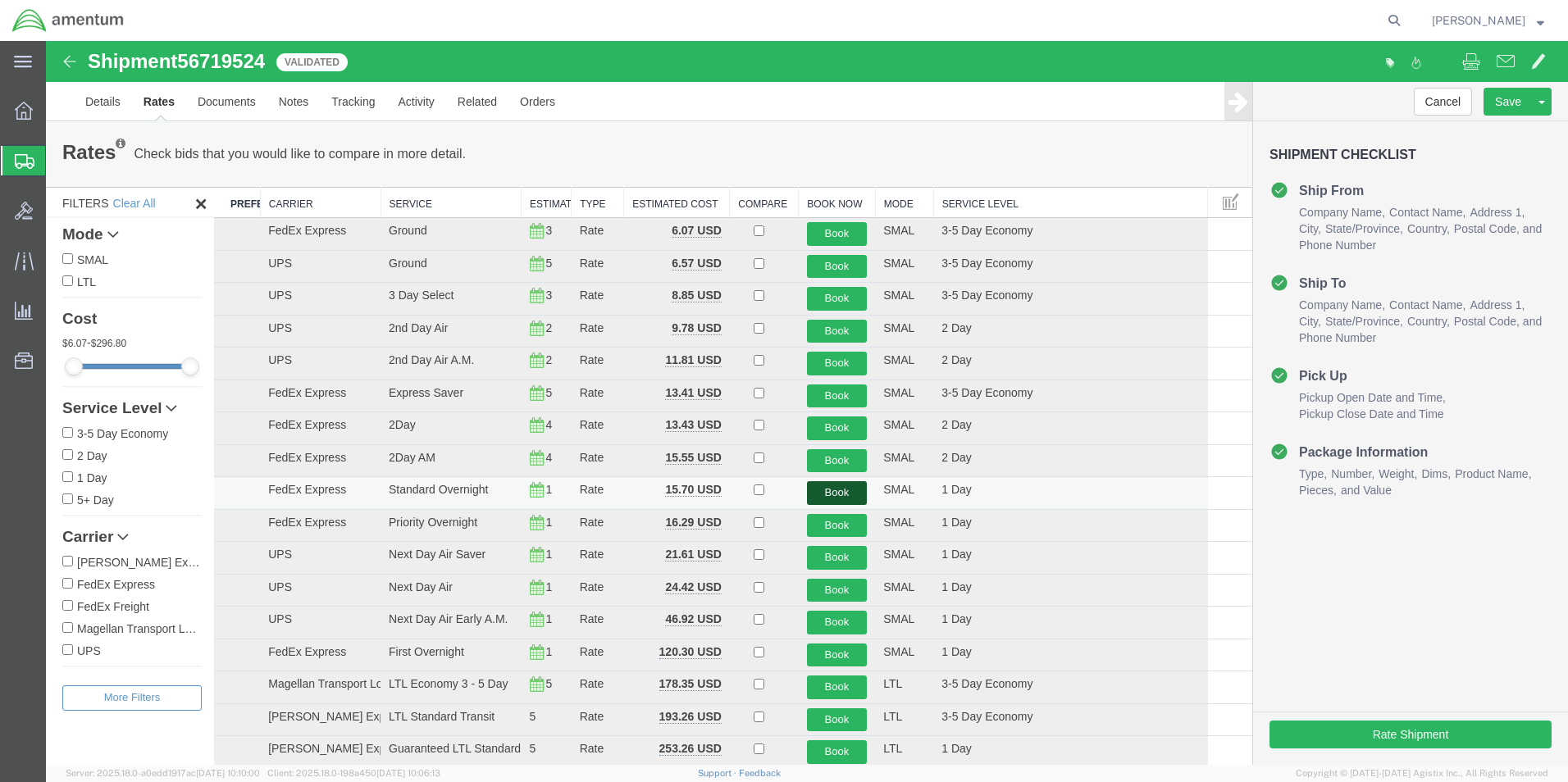
click at [843, 495] on button "Book" at bounding box center [837, 493] width 61 height 24
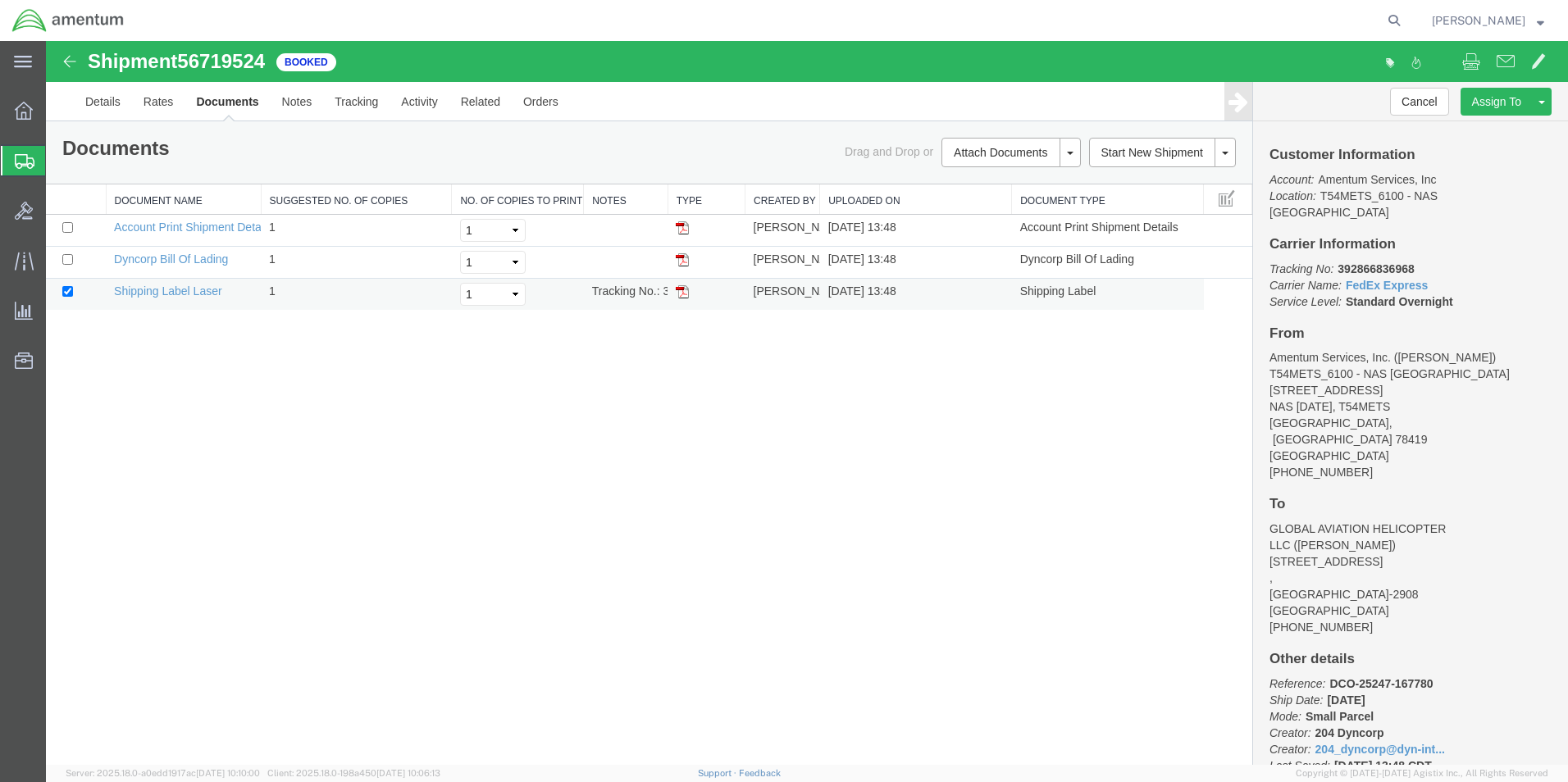
click at [678, 288] on img at bounding box center [683, 292] width 14 height 14
click at [24, 161] on icon at bounding box center [24, 161] width 19 height 14
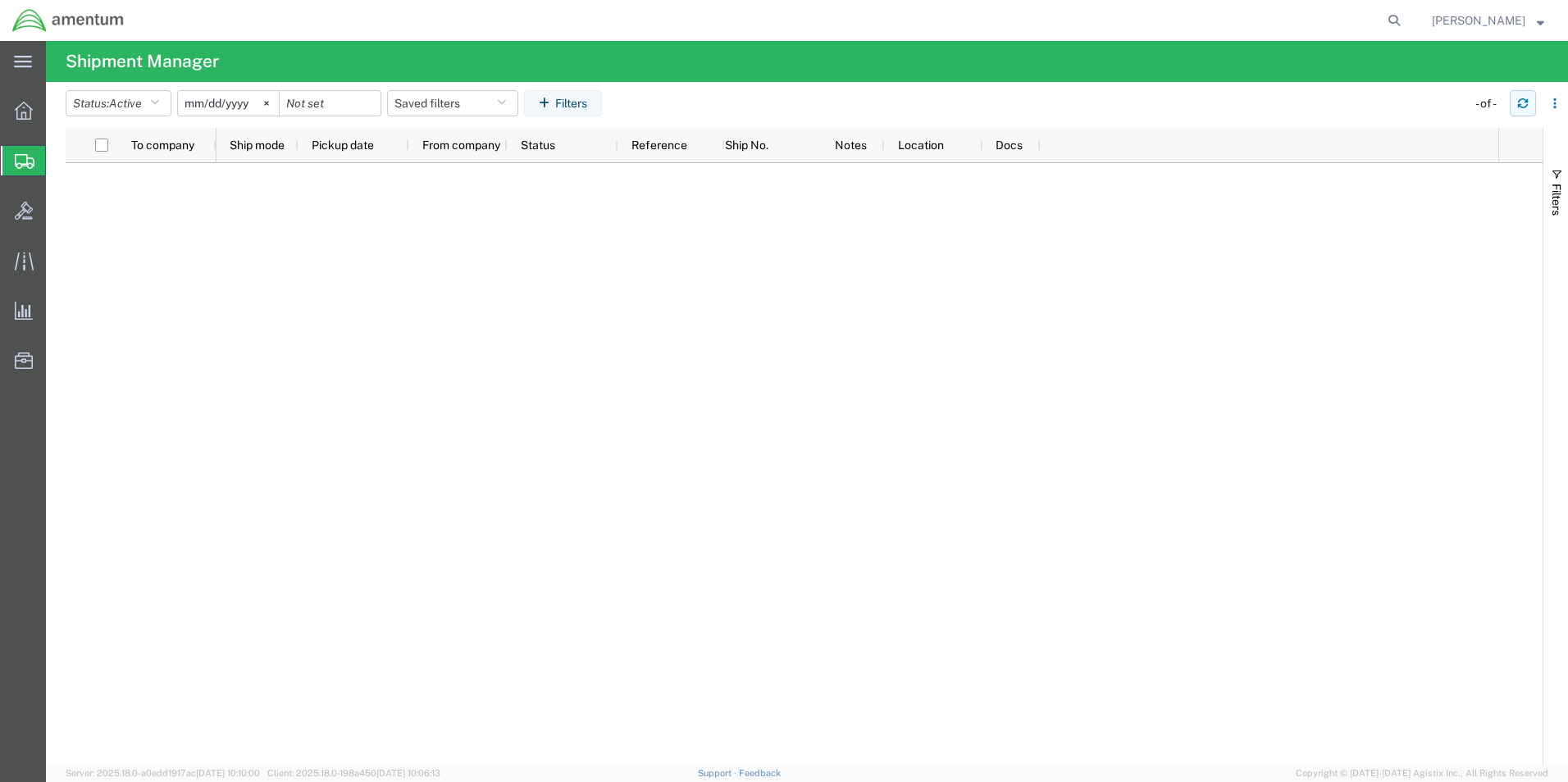
click at [1525, 101] on icon "button" at bounding box center [1523, 103] width 12 height 12
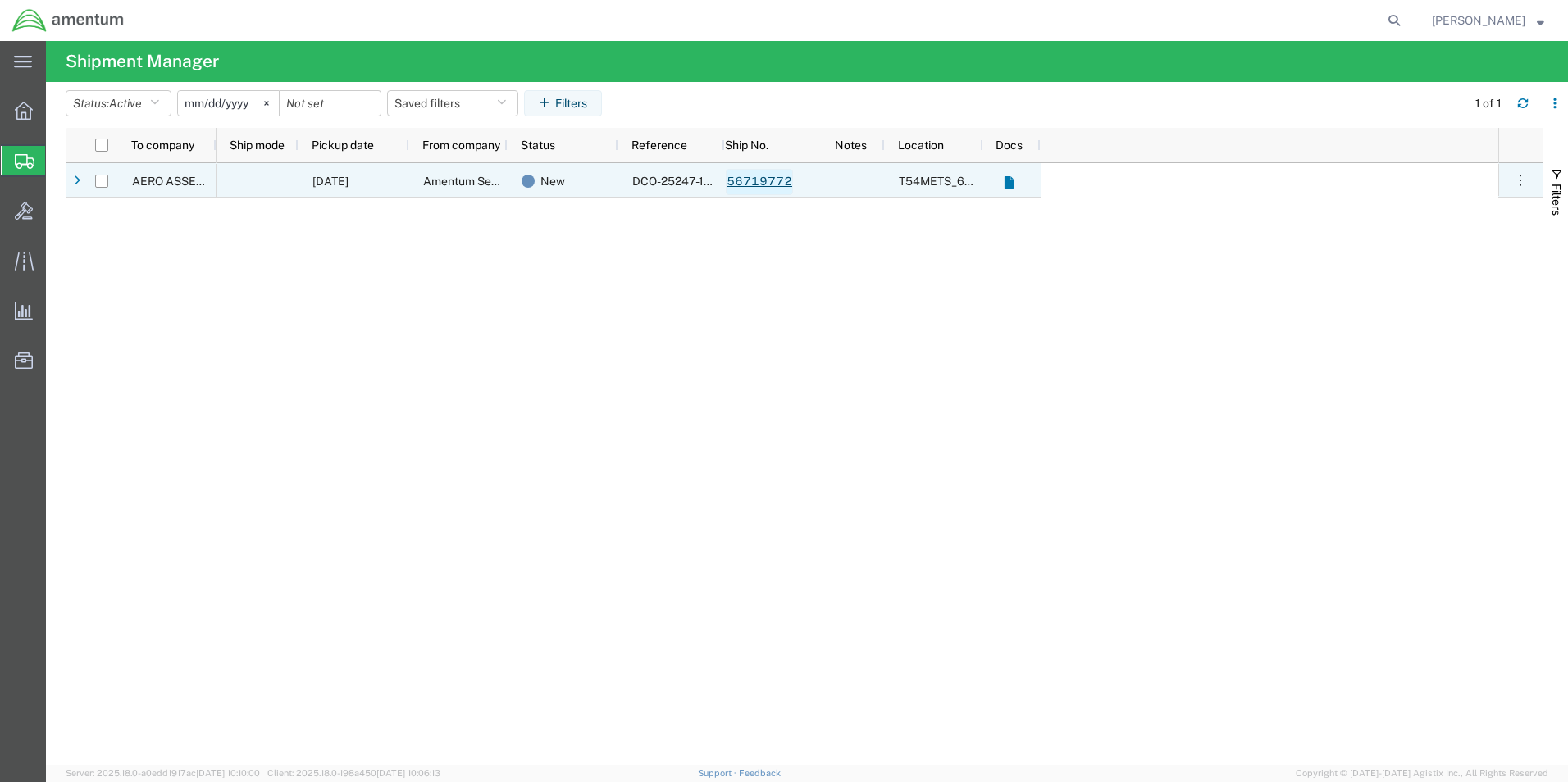
click at [758, 183] on link "56719772" at bounding box center [759, 182] width 68 height 26
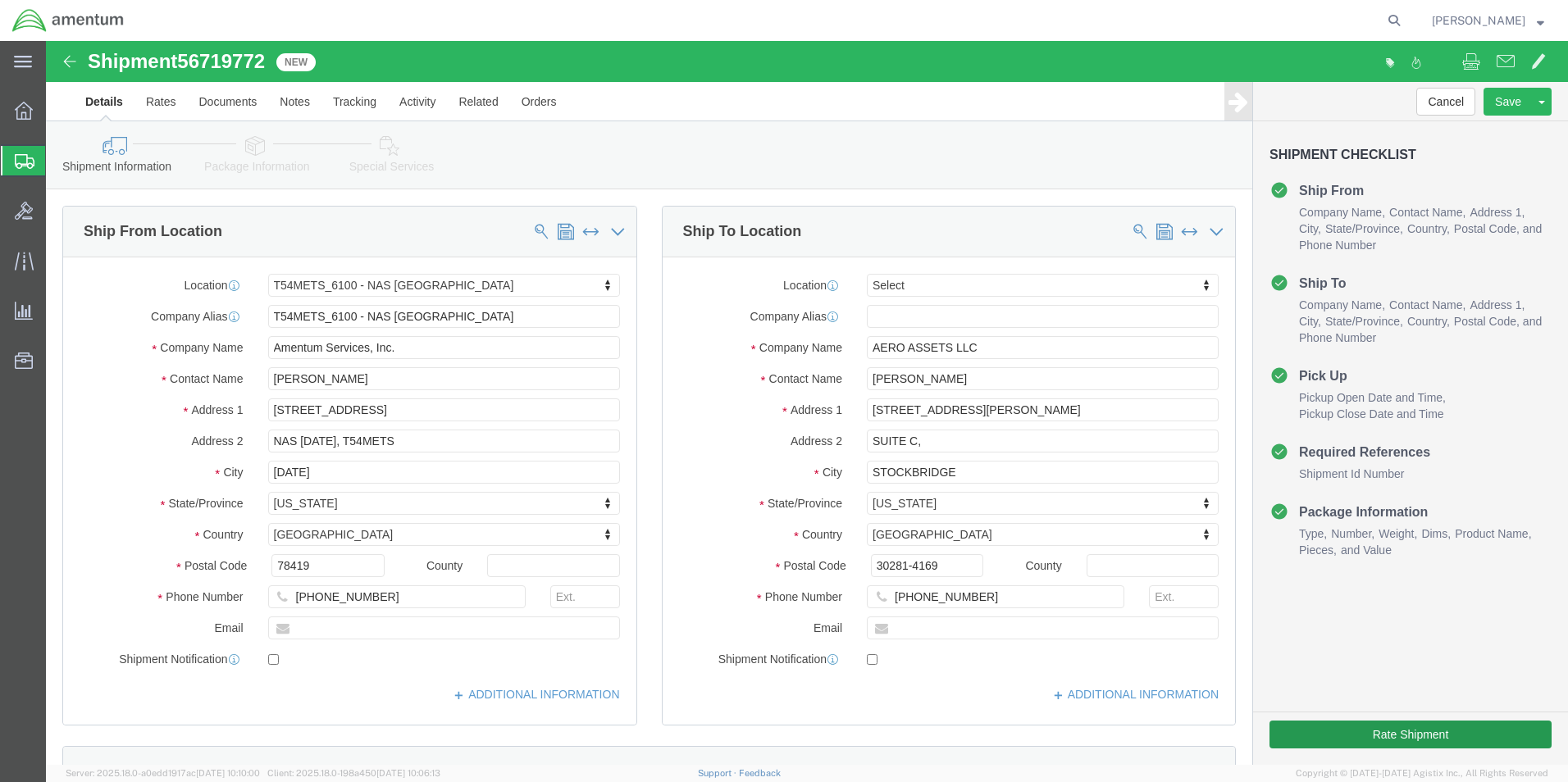
select select "67191"
select select
click button "Rate Shipment"
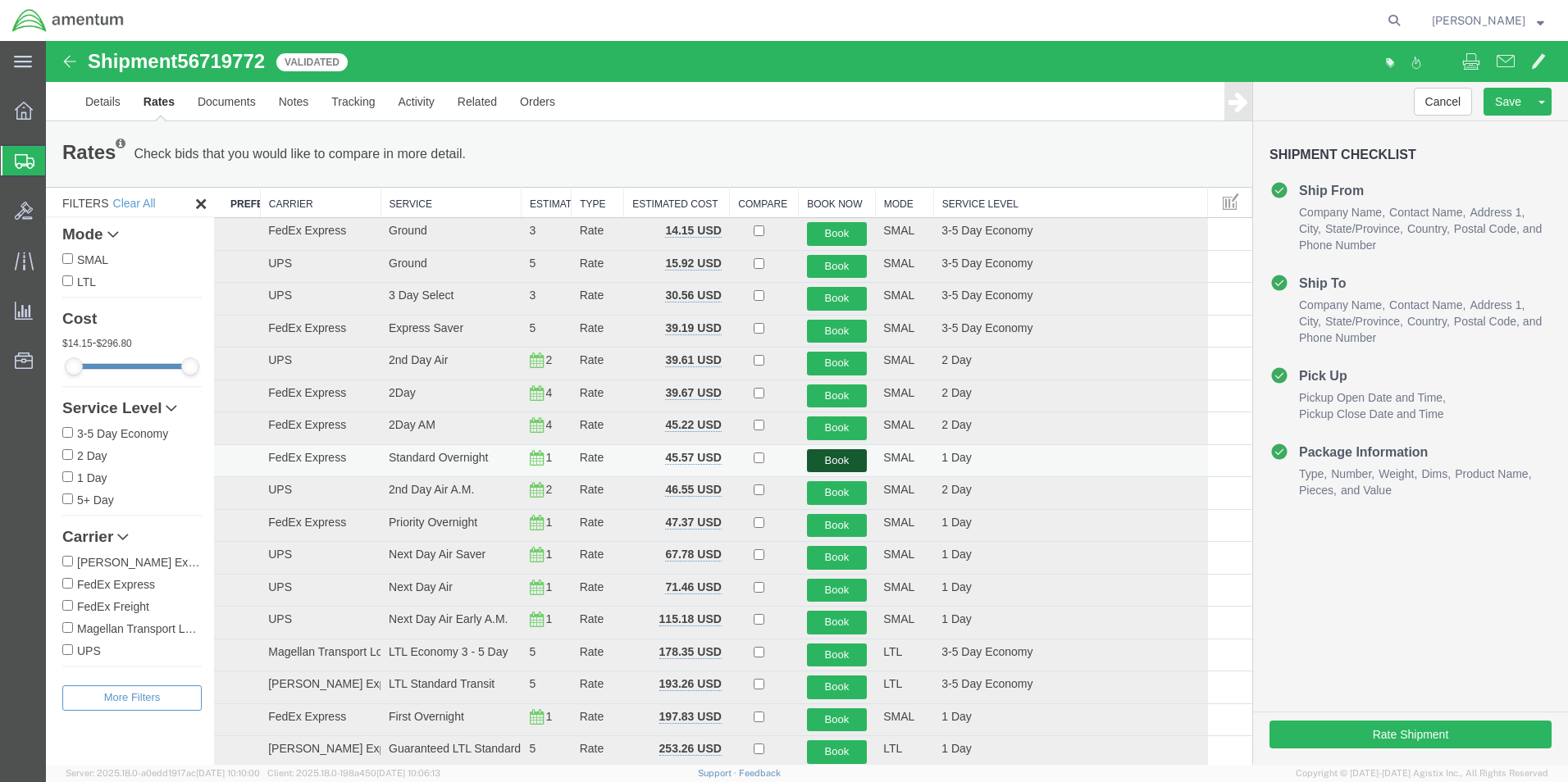
click at [828, 455] on button "Book" at bounding box center [837, 461] width 61 height 24
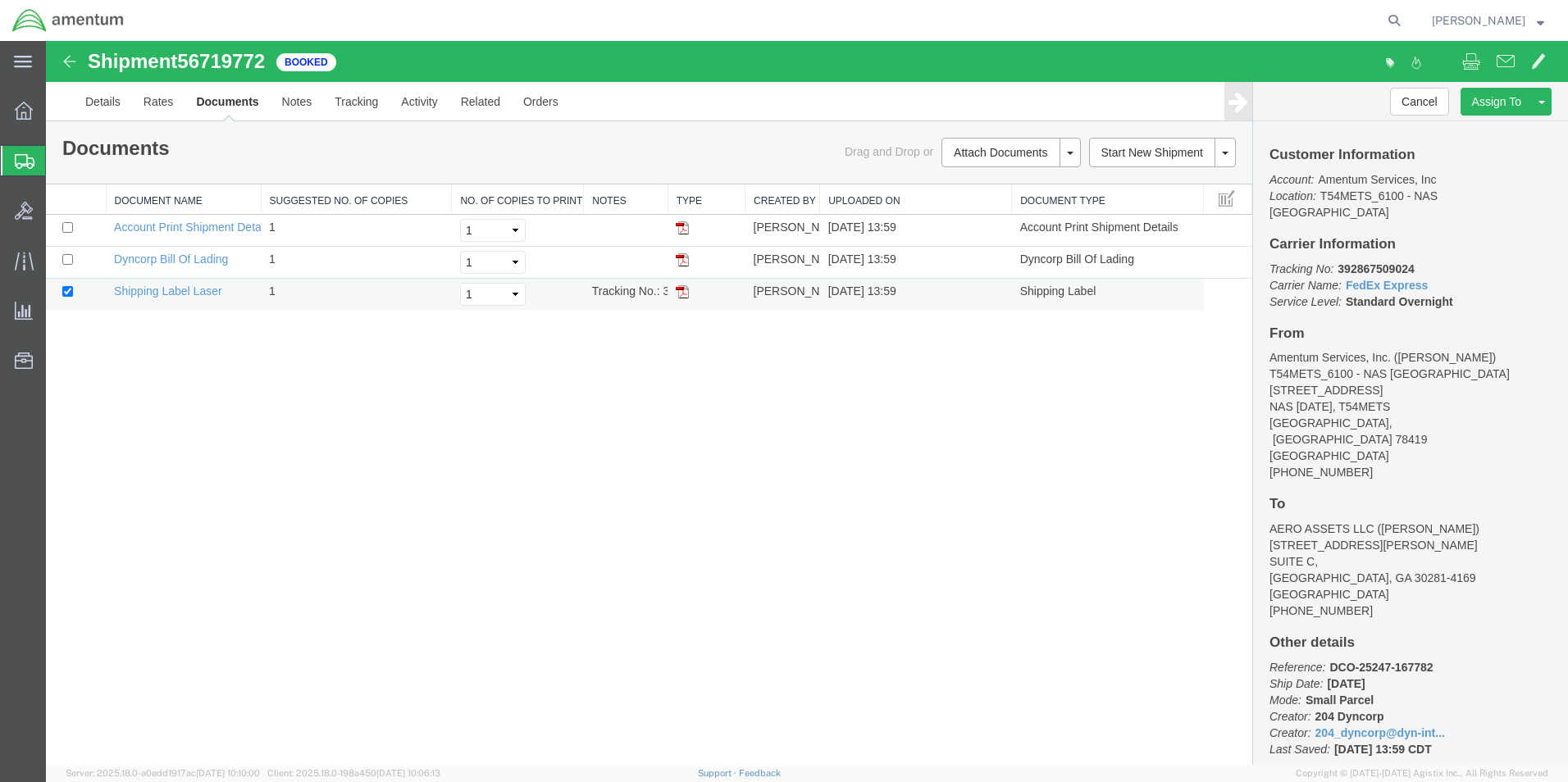
click at [677, 290] on img at bounding box center [683, 292] width 14 height 14
